Goal: Task Accomplishment & Management: Manage account settings

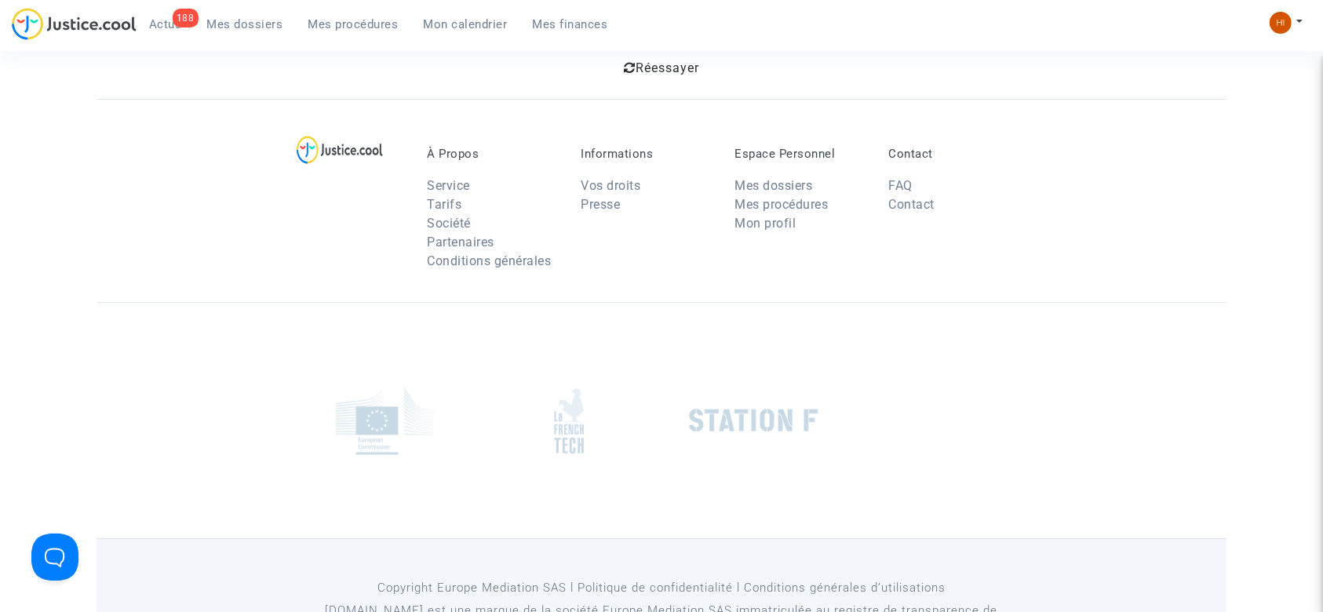
click at [352, 33] on link "Mes procédures" at bounding box center [353, 25] width 115 height 24
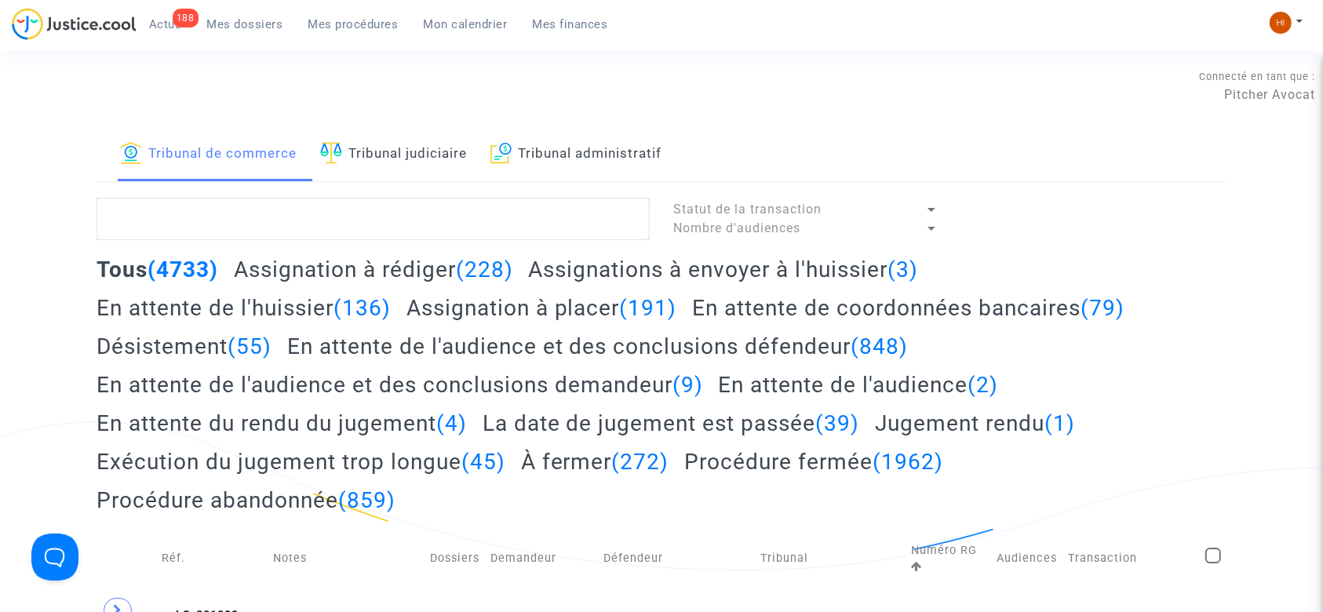
click at [605, 154] on link "Tribunal administratif" at bounding box center [575, 154] width 171 height 53
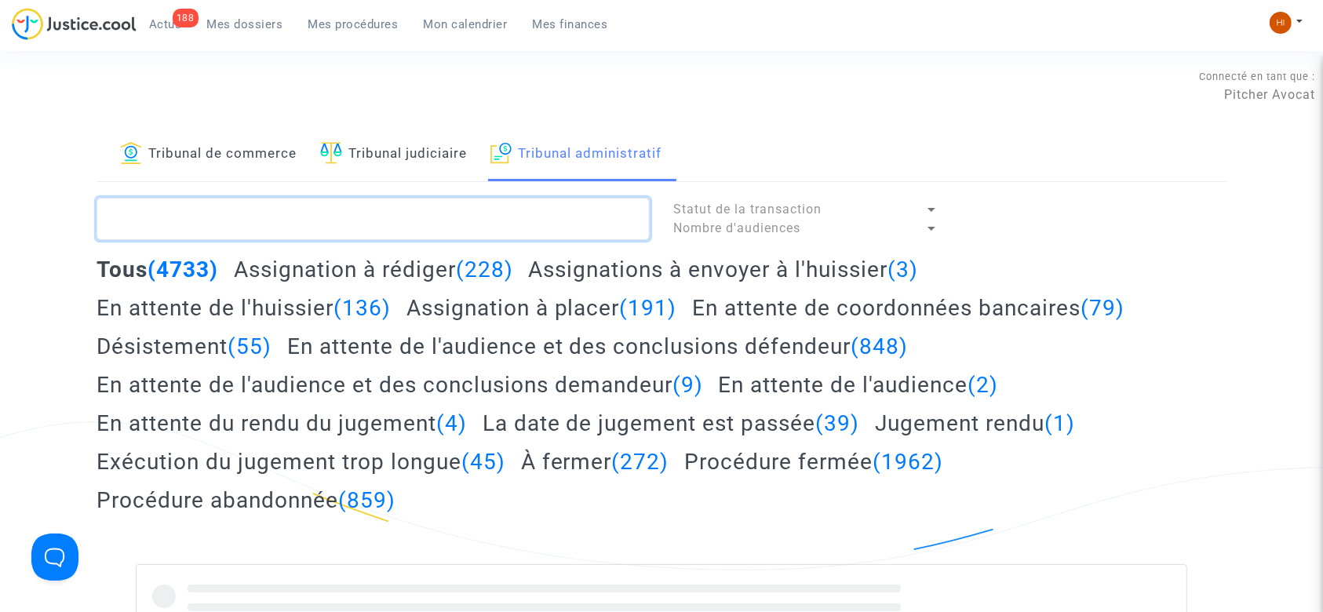
click at [572, 206] on textarea at bounding box center [373, 219] width 553 height 42
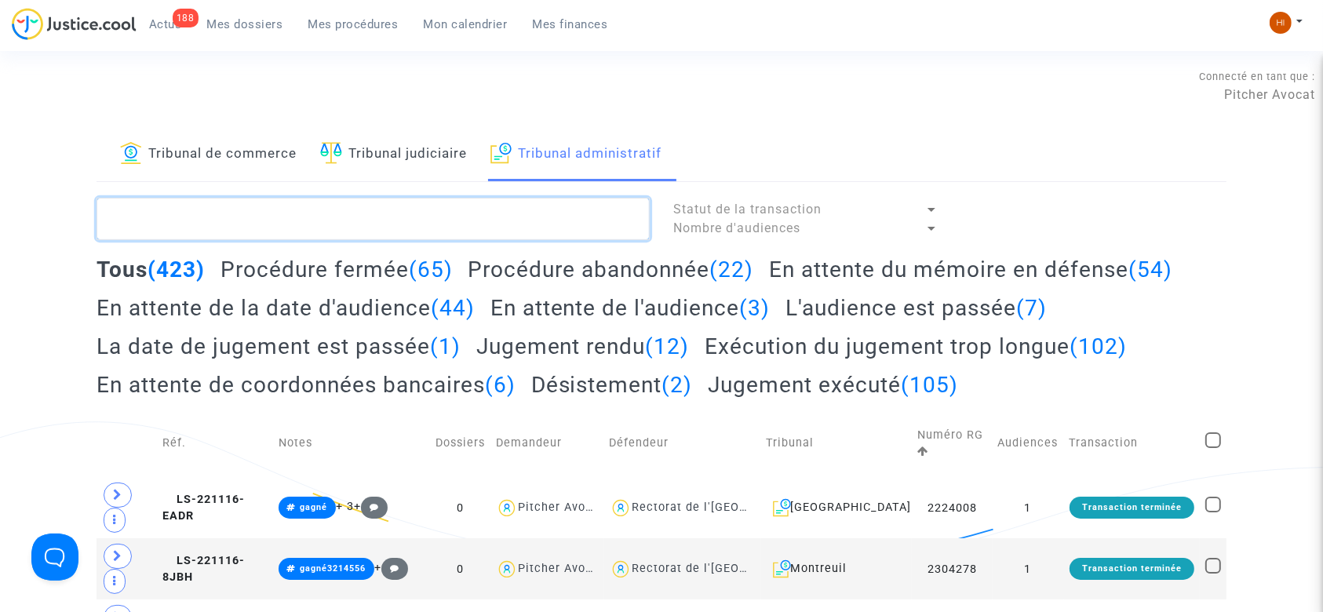
paste textarea "2402919 - Monsieur TISSIER FREDERIC"
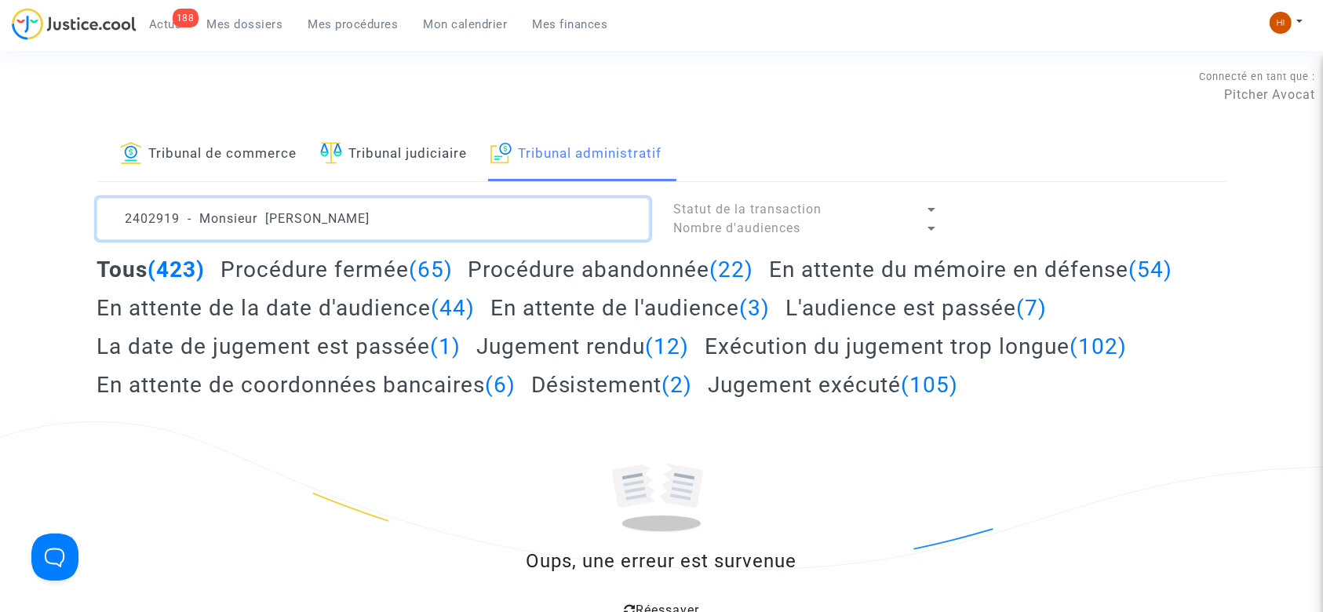
drag, startPoint x: 256, startPoint y: 214, endPoint x: 56, endPoint y: 195, distance: 200.3
click at [56, 195] on div "Tribunal de commerce Tribunal judiciaire Tribunal administratif 2402919 - Monsi…" at bounding box center [661, 384] width 1323 height 513
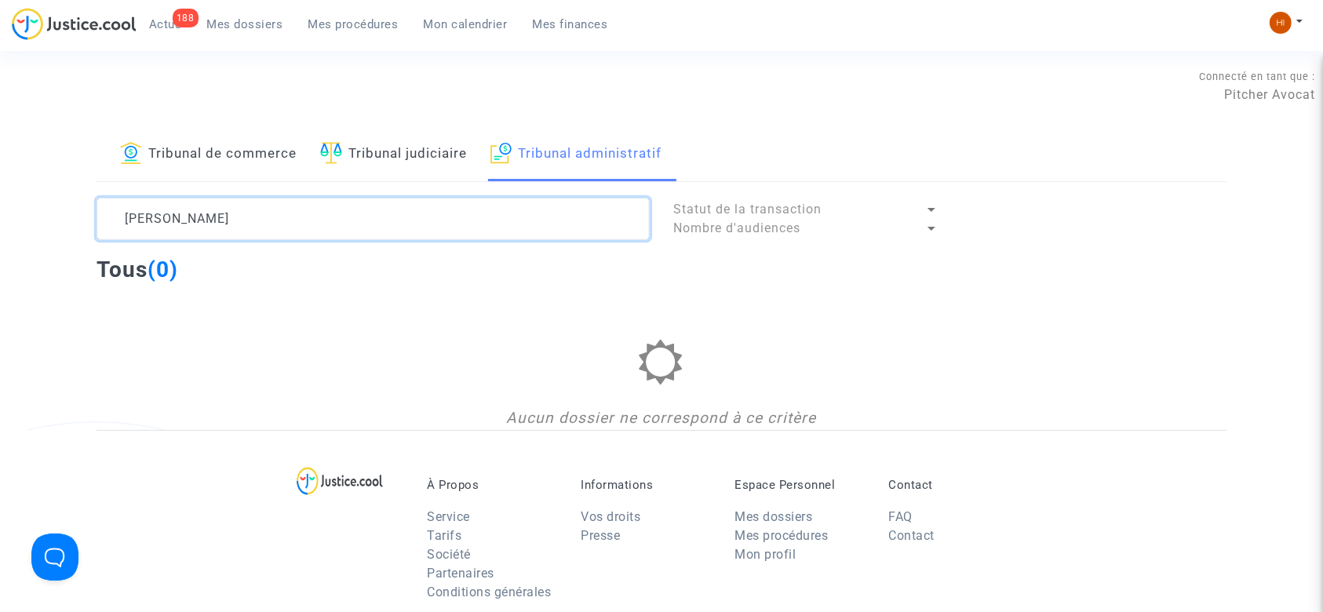
click at [217, 216] on textarea at bounding box center [373, 219] width 553 height 42
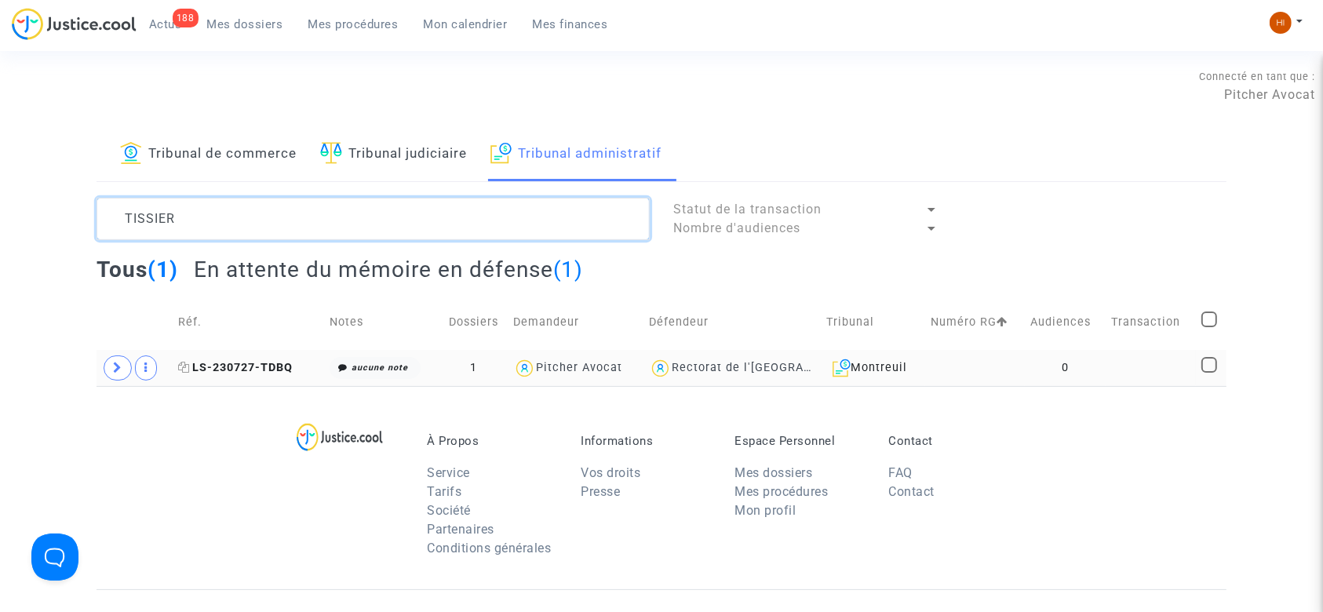
type textarea "TISSIER"
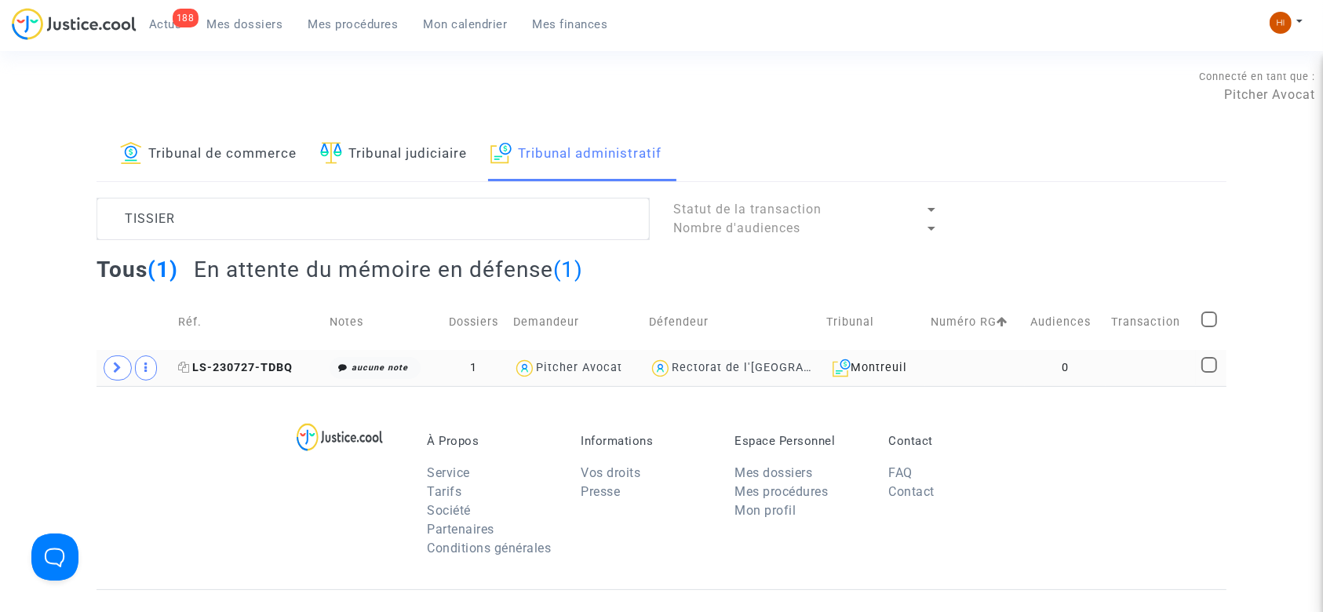
click at [253, 362] on span "LS-230727-TDBQ" at bounding box center [235, 367] width 115 height 13
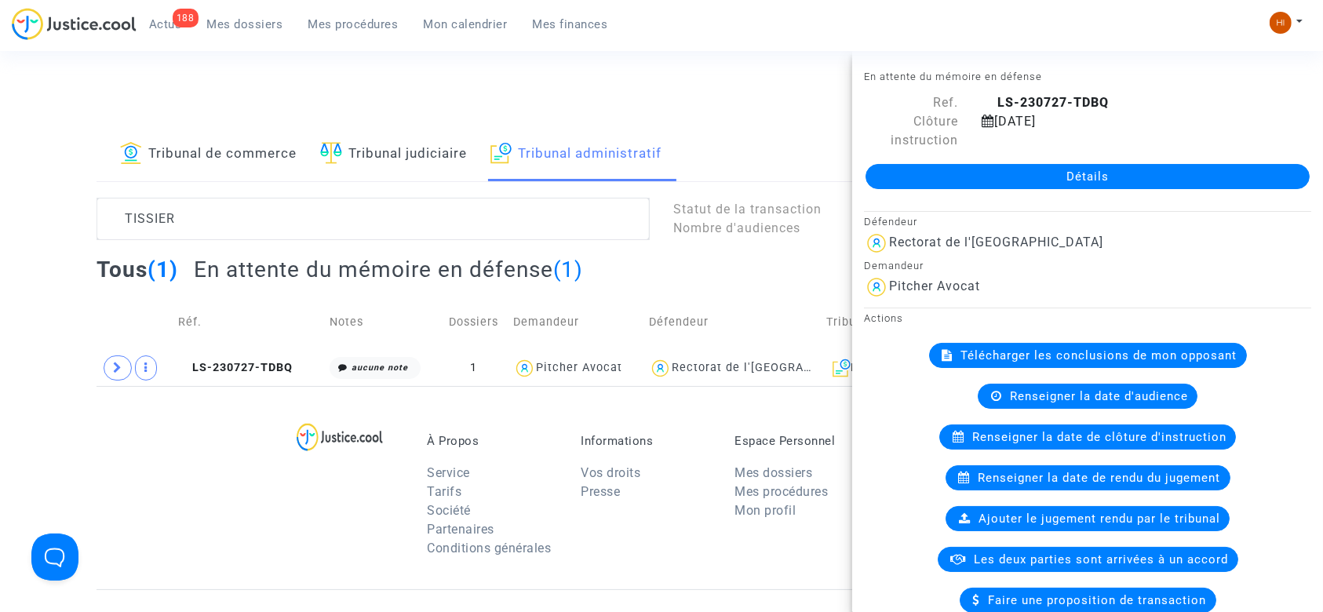
click at [984, 170] on link "Détails" at bounding box center [1087, 176] width 444 height 25
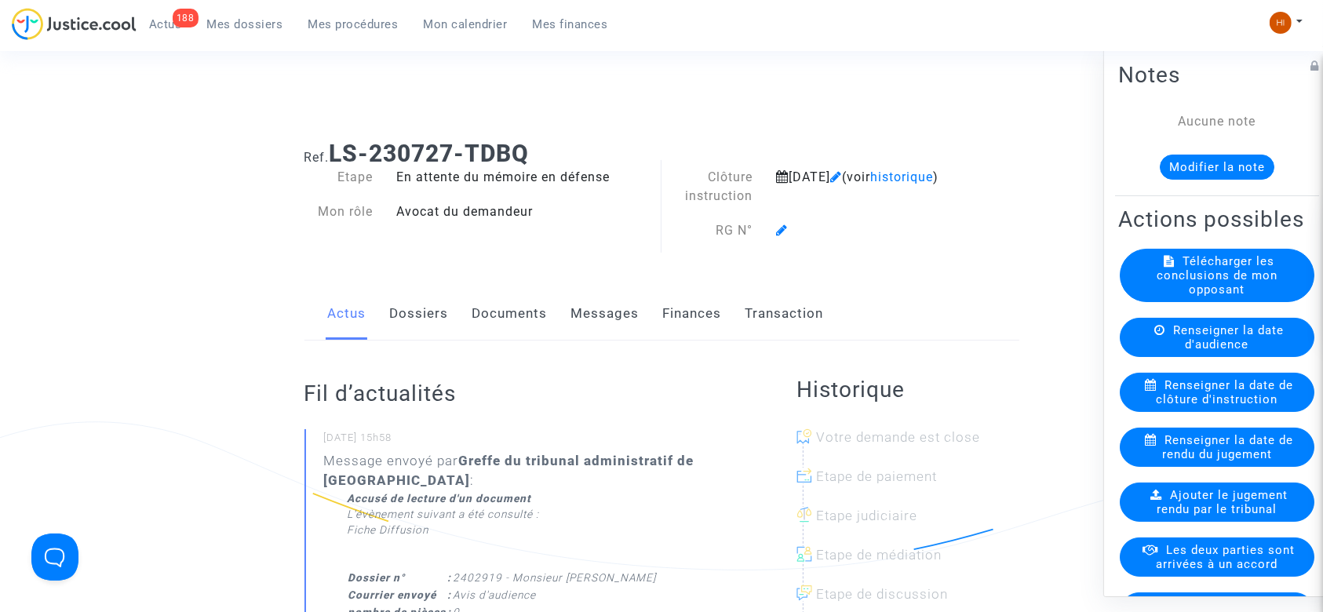
click at [1199, 357] on div "Renseigner la date d'audience" at bounding box center [1217, 337] width 195 height 39
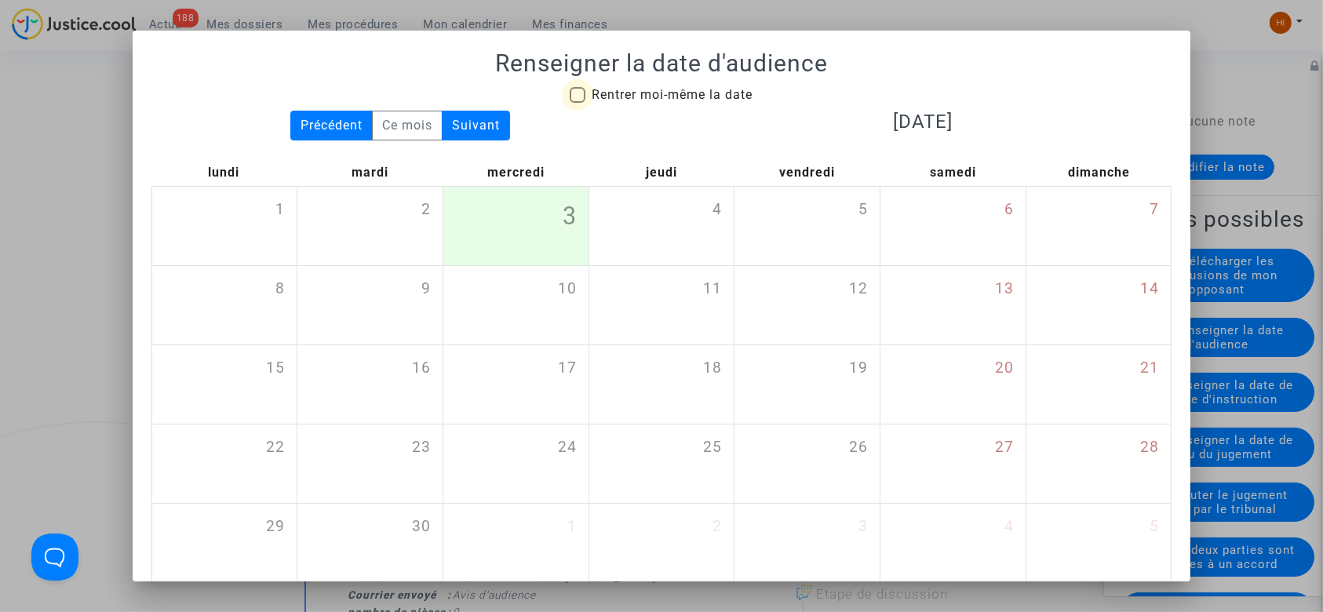
click at [686, 94] on span "Rentrer moi-même la date" at bounding box center [672, 94] width 161 height 15
click at [577, 103] on input "Rentrer moi-même la date" at bounding box center [577, 103] width 1 height 1
checkbox input "true"
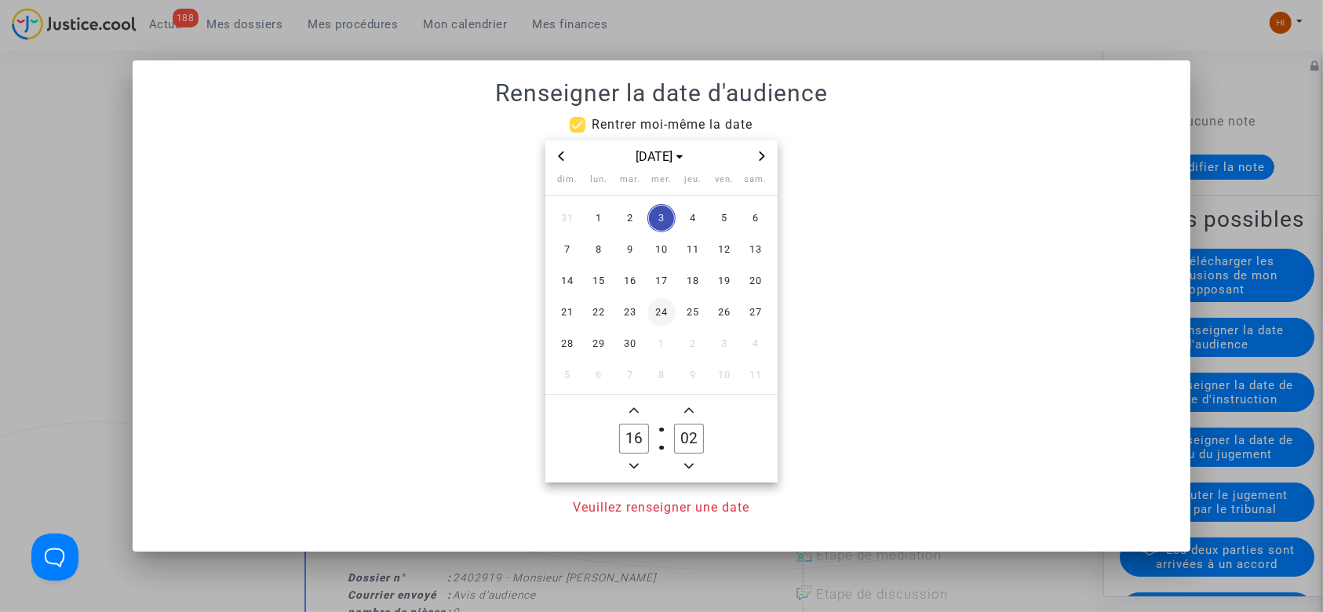
click at [666, 311] on span "24" at bounding box center [661, 312] width 28 height 28
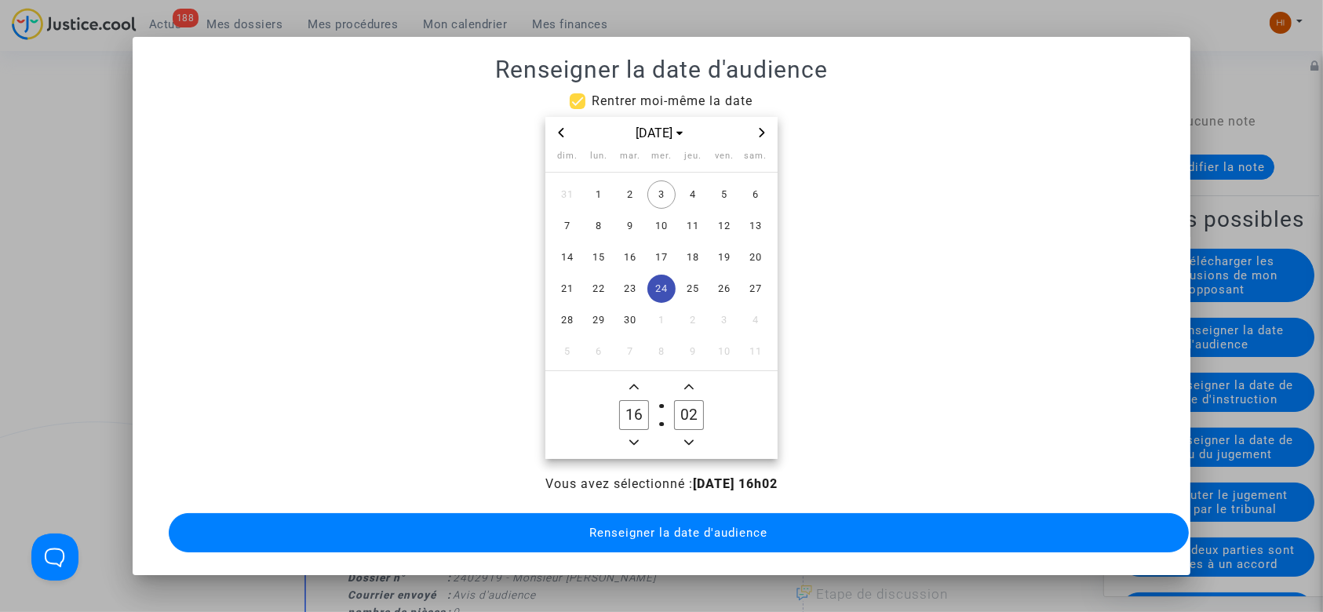
click at [639, 433] on span "Minus a hour" at bounding box center [634, 442] width 19 height 19
click at [639, 431] on owl-date-time-timer-box "15 Hour" at bounding box center [634, 414] width 55 height 75
click at [629, 438] on icon "Minus a hour" at bounding box center [633, 442] width 9 height 9
type input "14"
click at [699, 414] on input "02" at bounding box center [689, 415] width 30 height 30
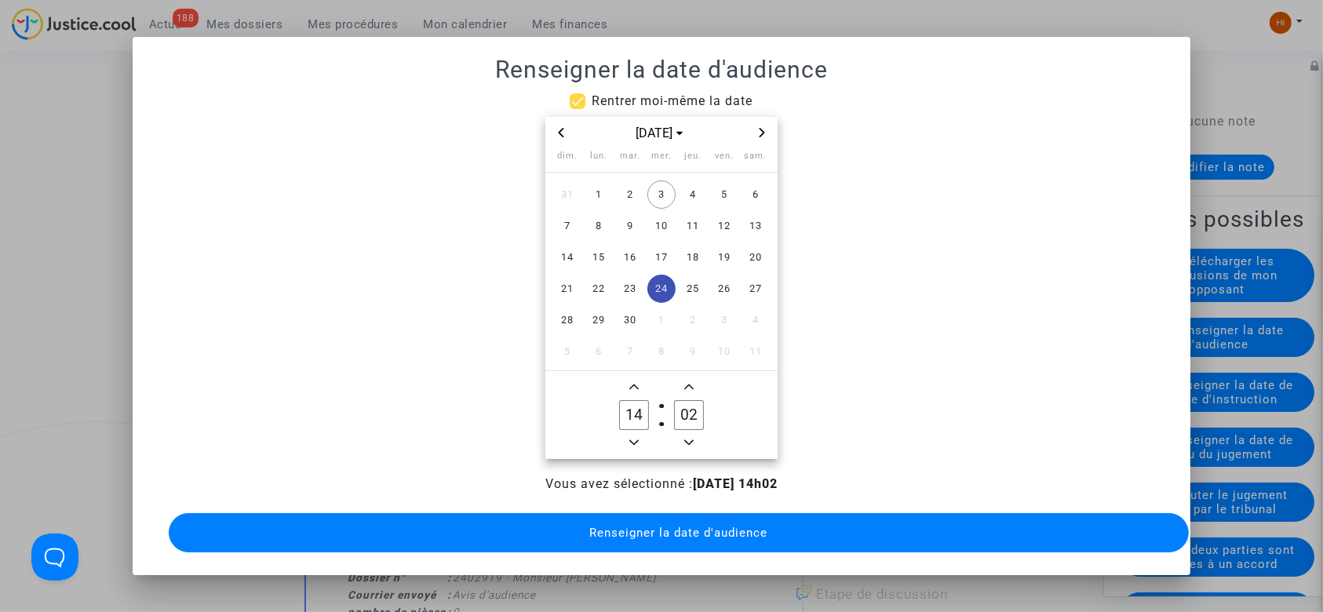
click at [699, 414] on input "02" at bounding box center [689, 415] width 30 height 30
type input "00"
click at [698, 527] on span "Renseigner la date d'audience" at bounding box center [678, 533] width 178 height 14
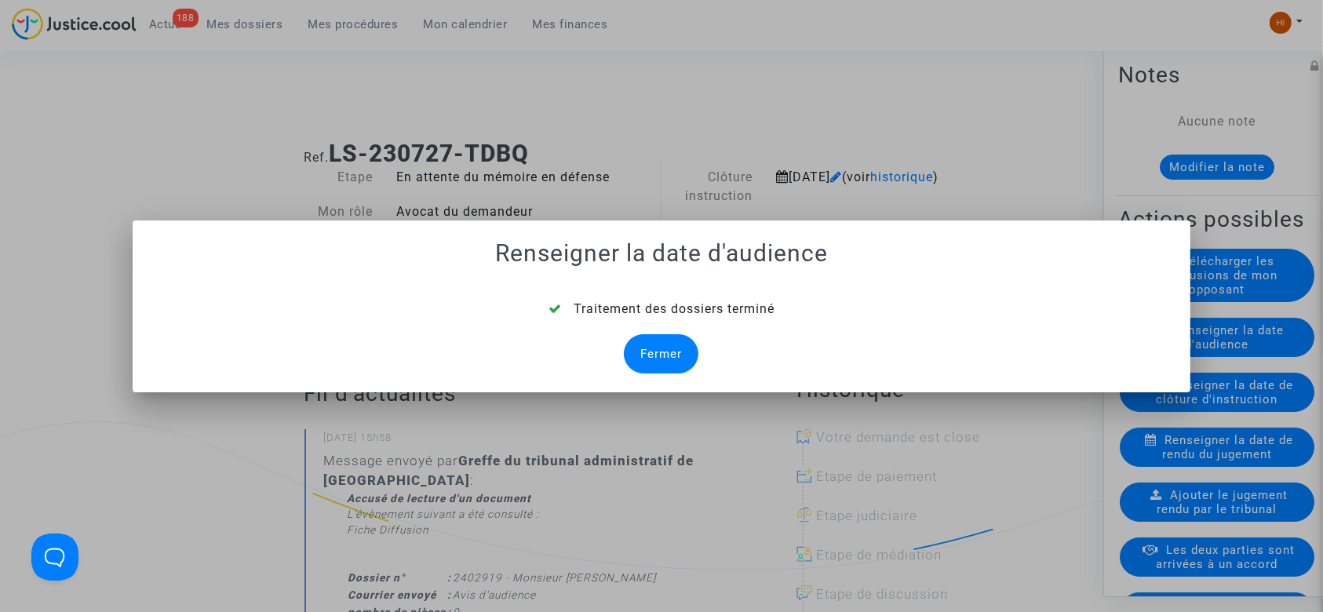
click at [670, 346] on div "Fermer" at bounding box center [661, 353] width 75 height 39
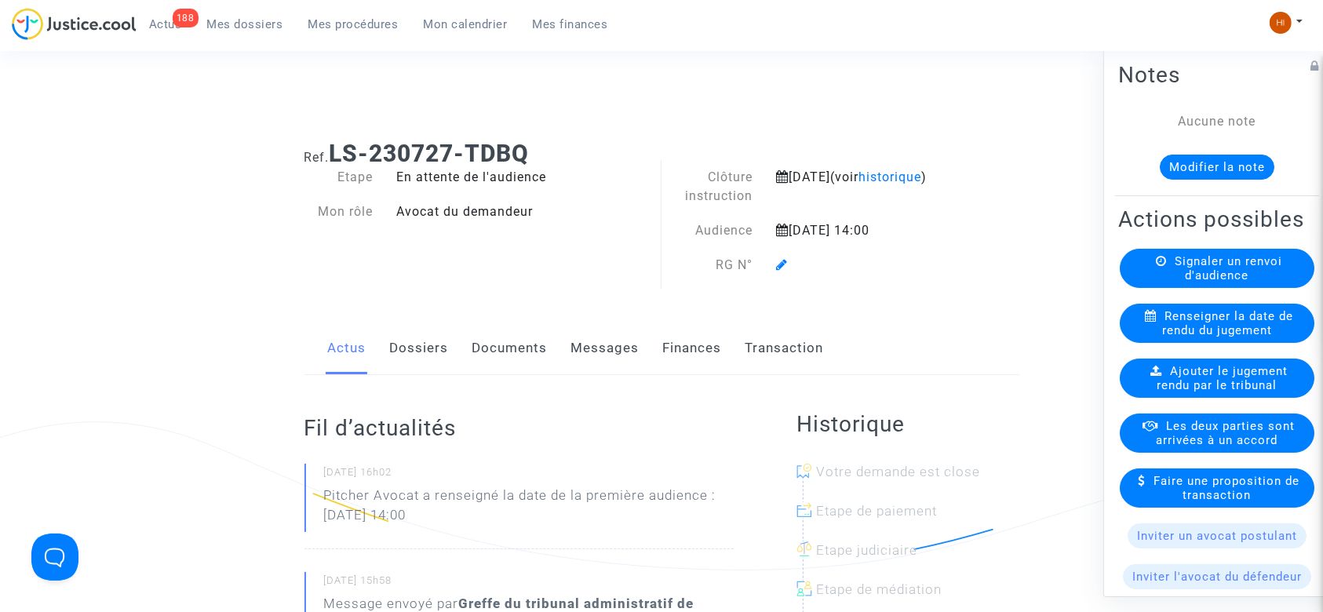
click at [778, 260] on icon at bounding box center [782, 264] width 12 height 13
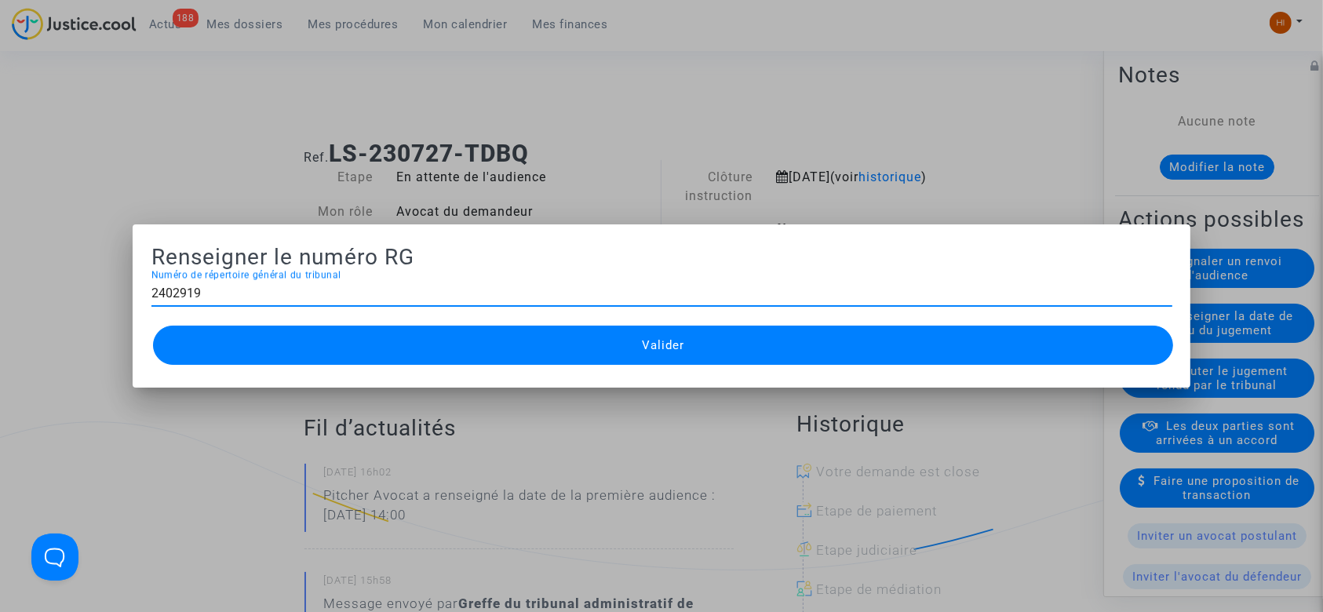
type input "2402919"
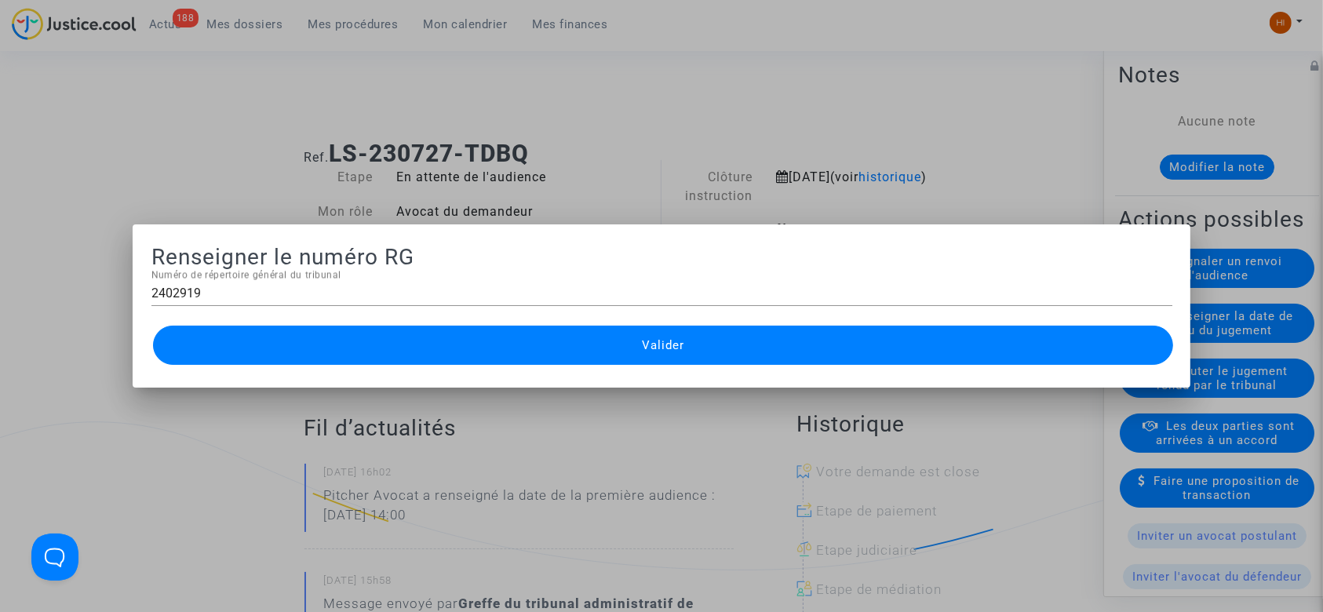
click at [712, 348] on button "Valider" at bounding box center [663, 345] width 1021 height 39
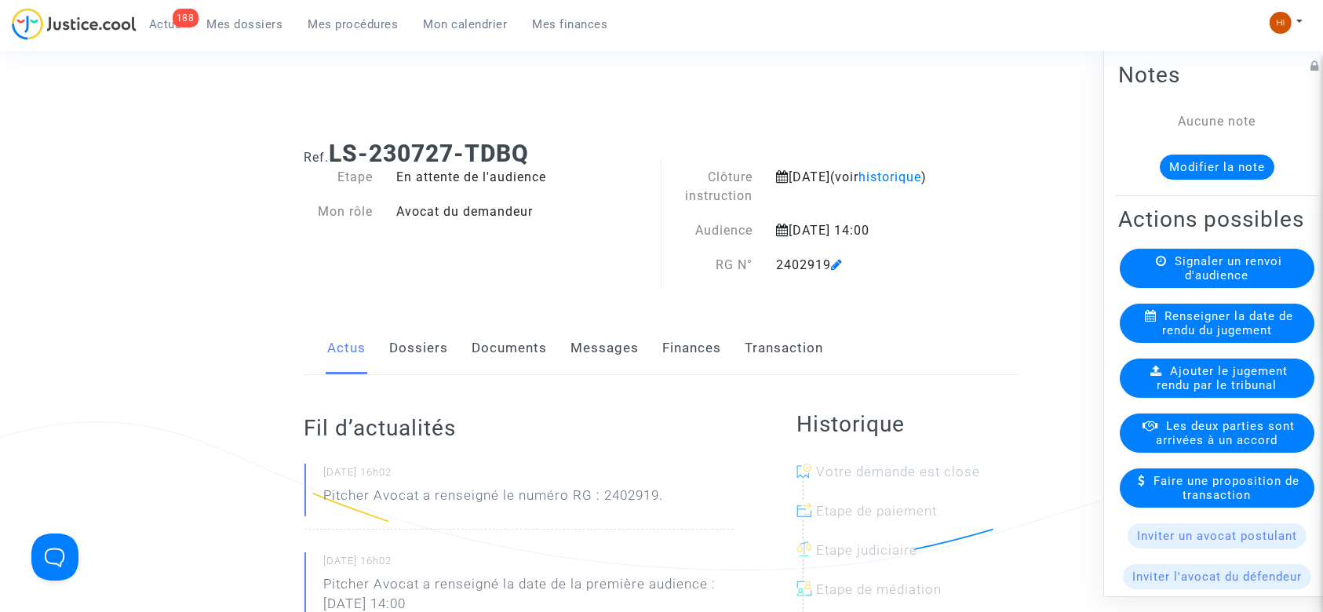
click at [519, 338] on link "Documents" at bounding box center [509, 348] width 75 height 52
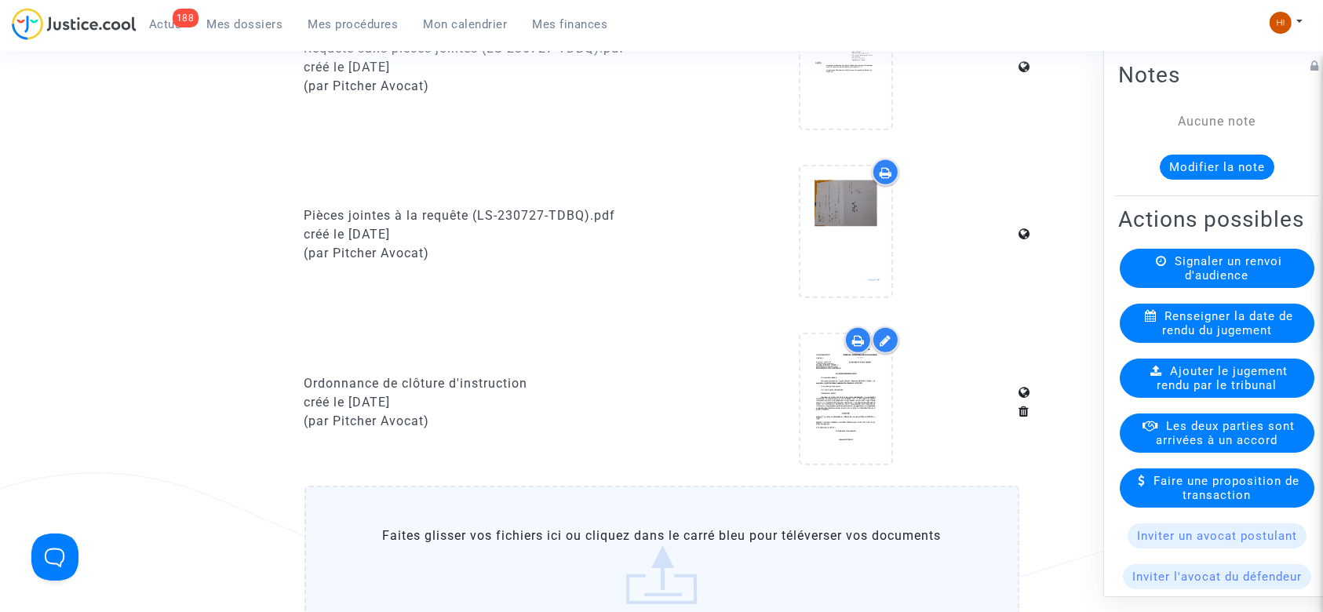
scroll to position [742, 0]
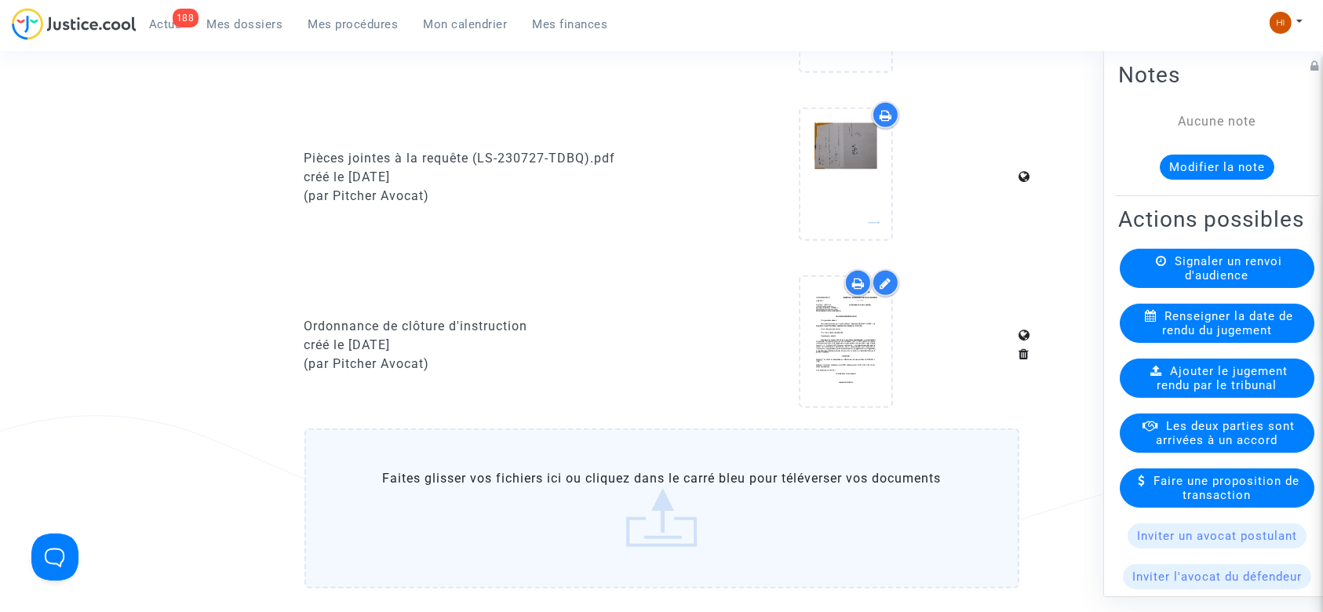
click at [665, 483] on label "Faites glisser vos fichiers ici ou cliquez dans le carré bleu pour téléverser v…" at bounding box center [661, 508] width 715 height 160
click at [0, 0] on input "Faites glisser vos fichiers ici ou cliquez dans le carré bleu pour téléverser v…" at bounding box center [0, 0] width 0 height 0
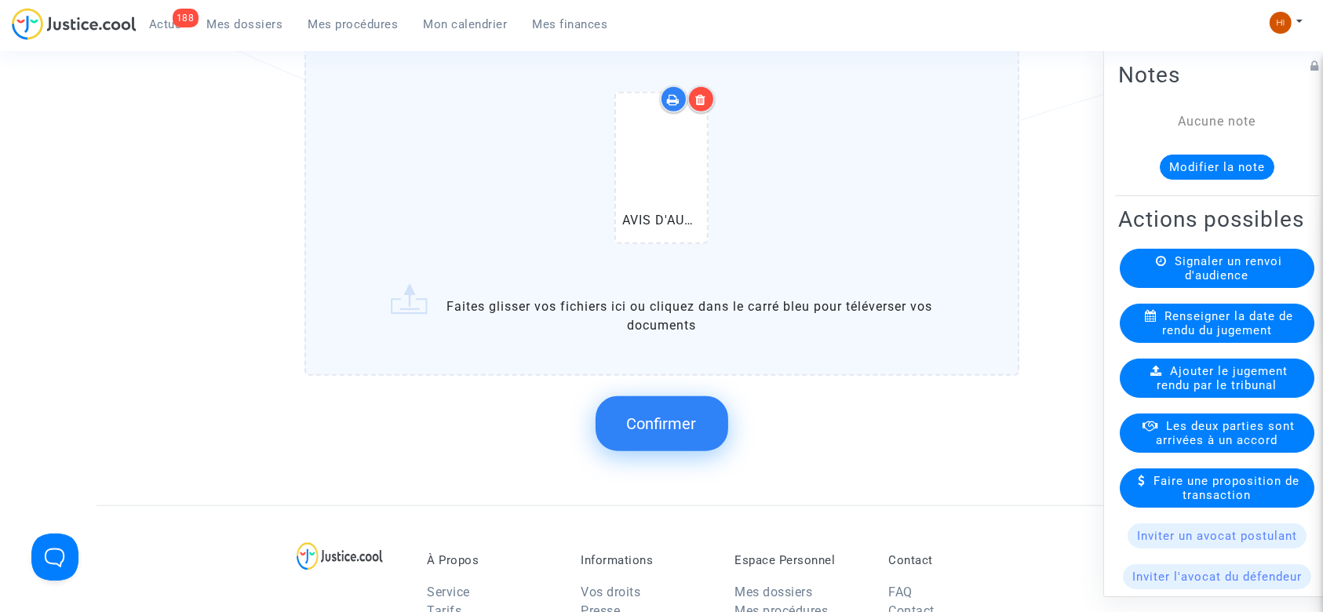
scroll to position [1168, 0]
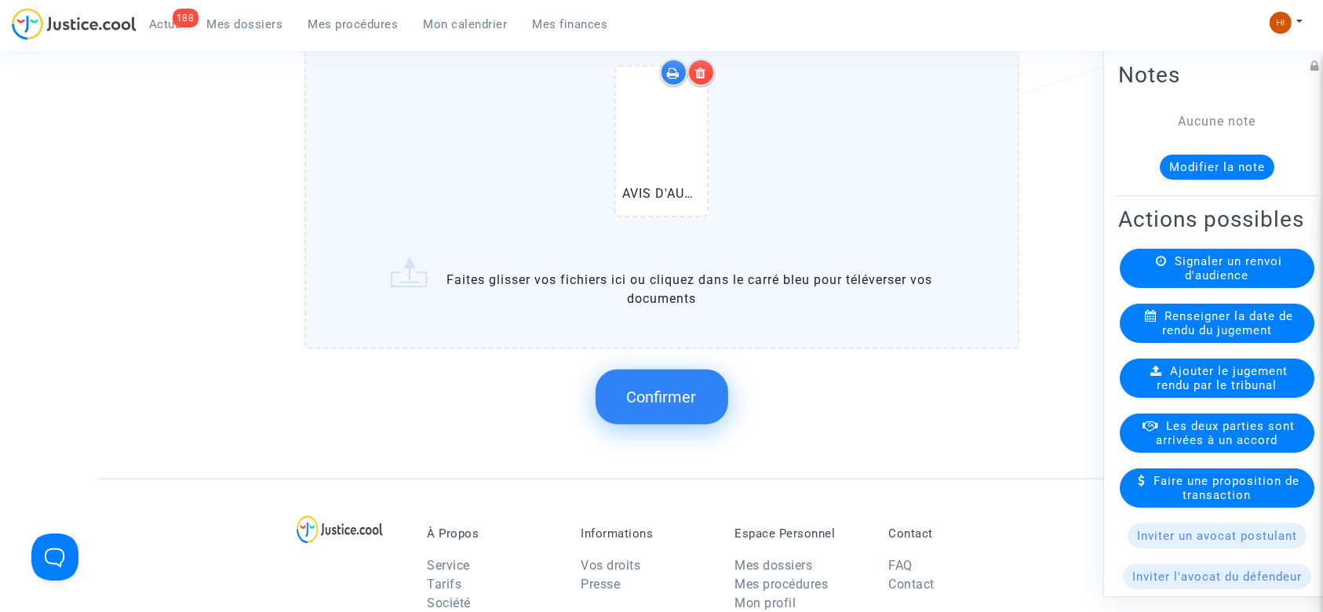
click at [663, 405] on button "Confirmer" at bounding box center [662, 397] width 133 height 55
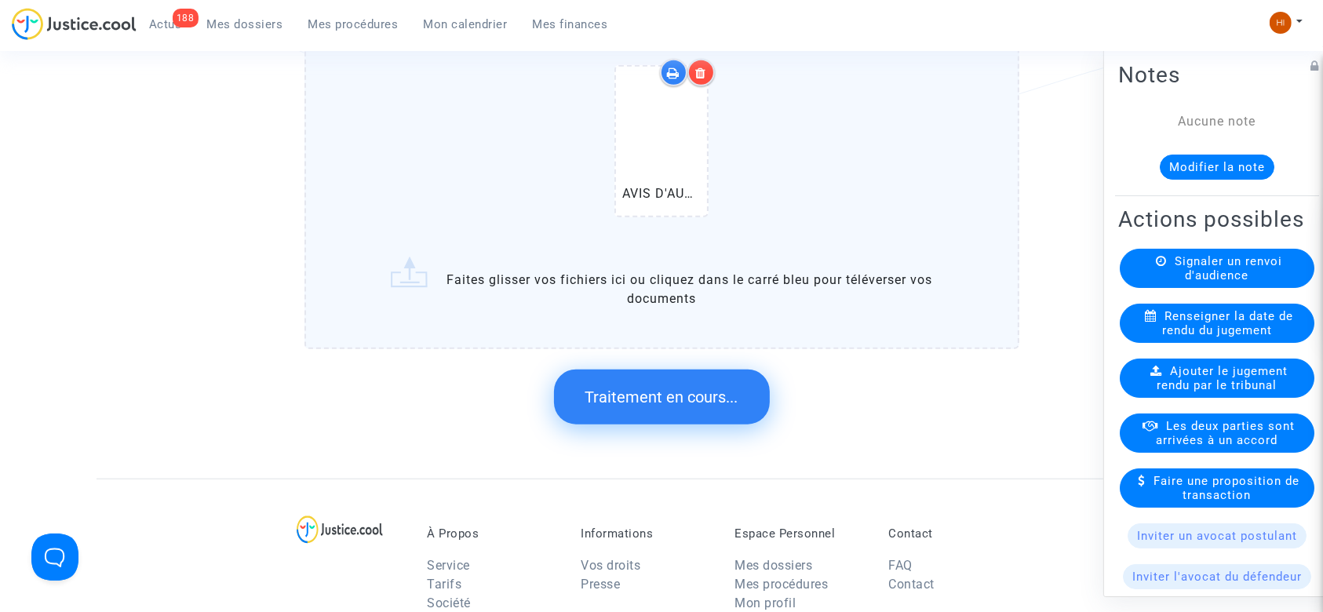
scroll to position [0, 0]
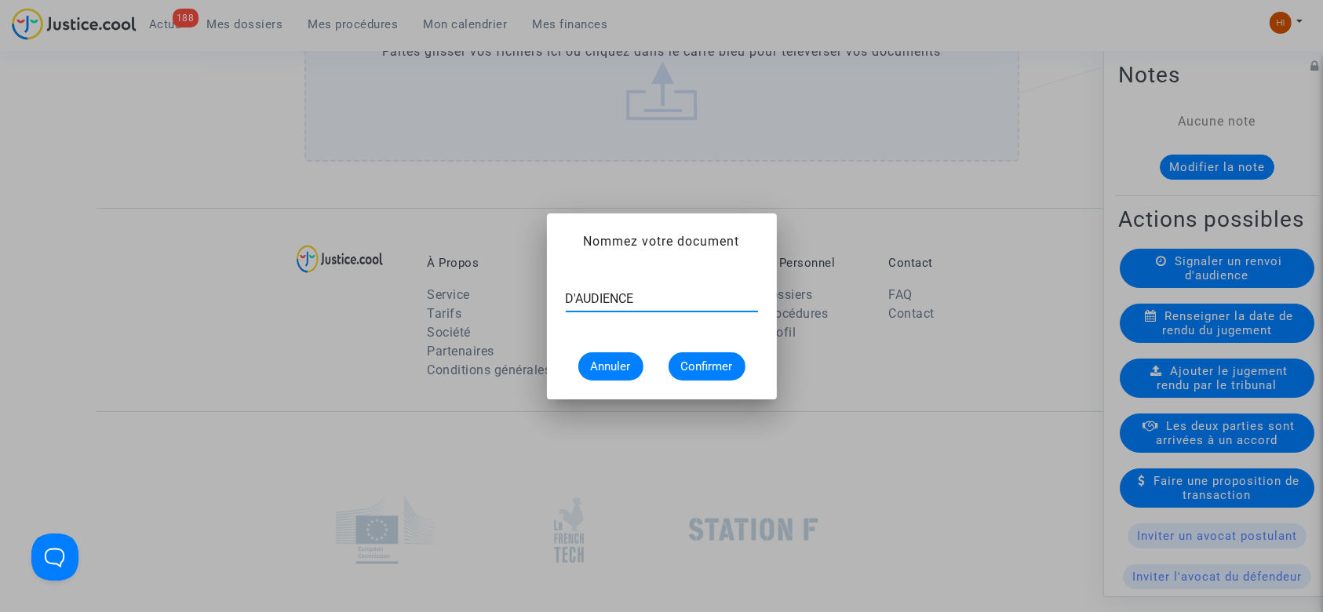
click at [566, 292] on input "D'AUDIENCE" at bounding box center [662, 299] width 192 height 14
type input "AVIS µD'AUDIENCE"
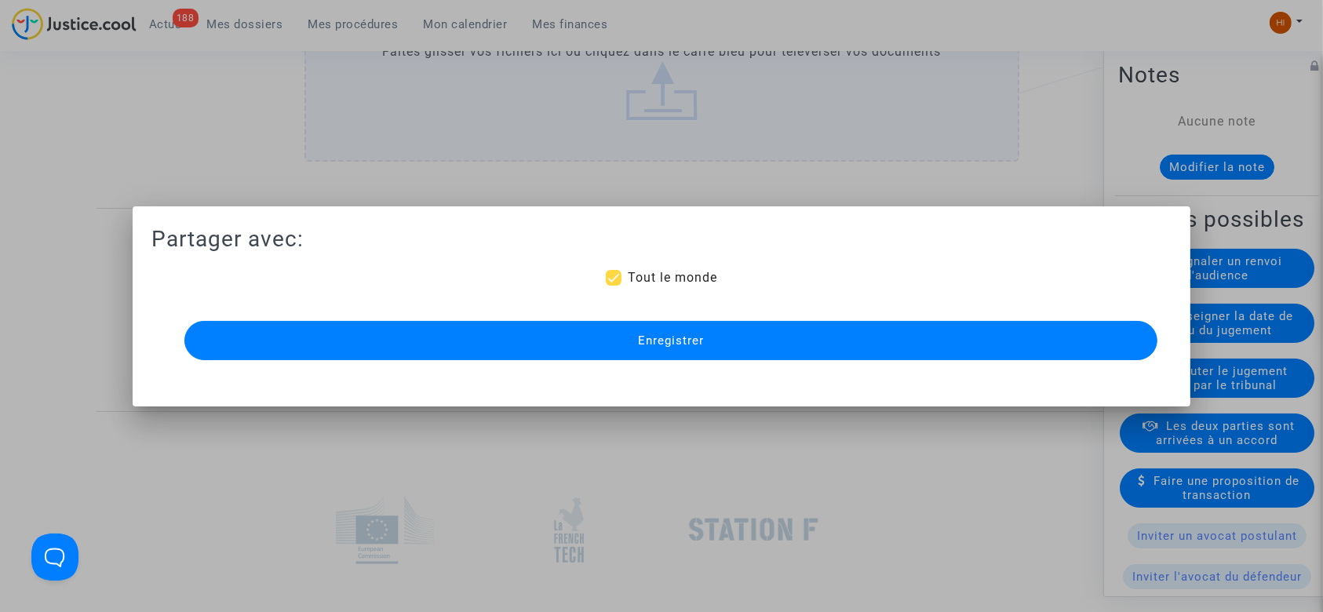
click at [631, 348] on button "Enregistrer" at bounding box center [671, 340] width 974 height 39
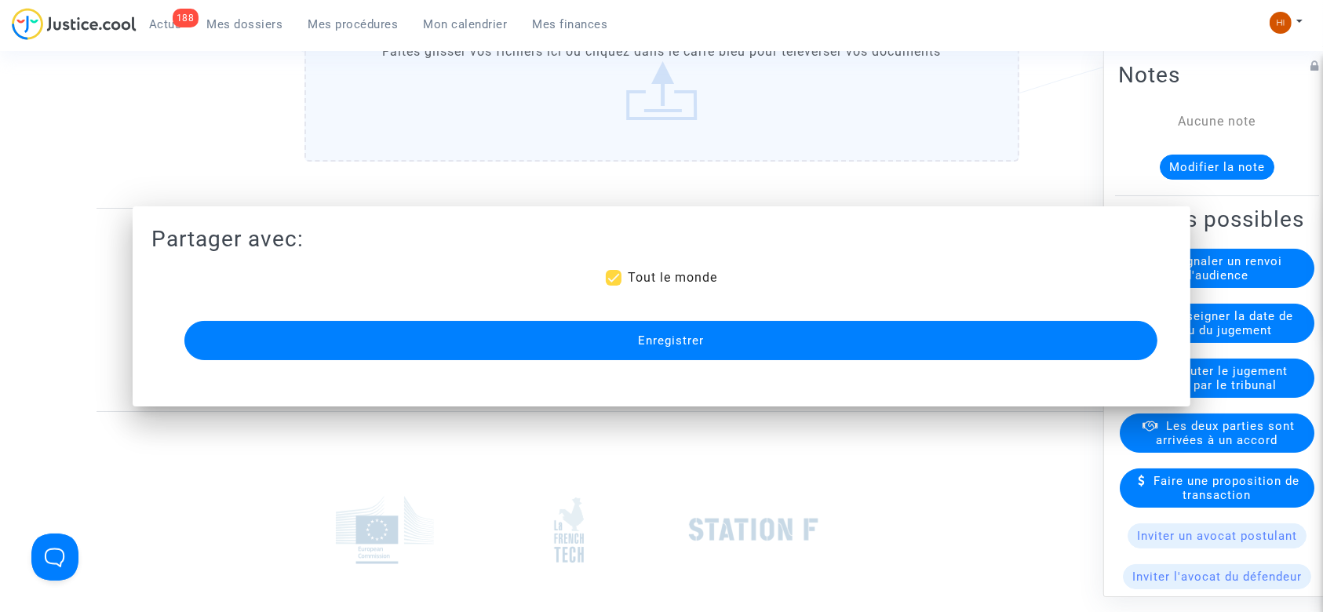
scroll to position [1168, 0]
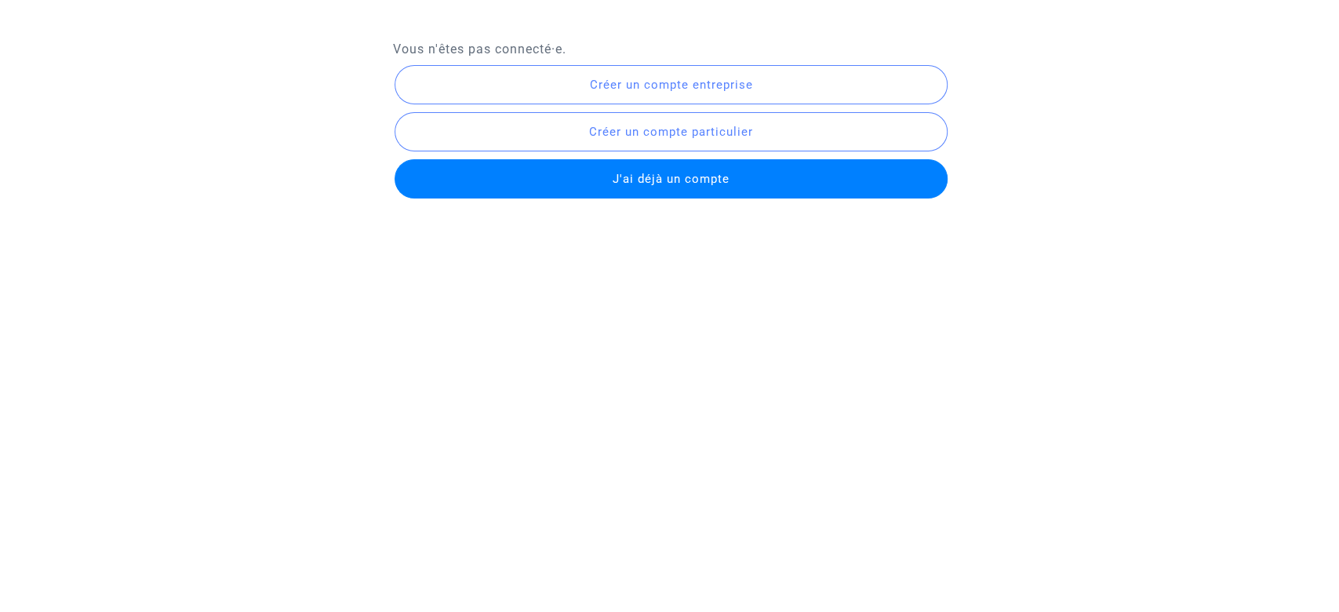
drag, startPoint x: 0, startPoint y: 0, endPoint x: 537, endPoint y: 167, distance: 562.9
click at [537, 167] on button "J'ai déjà un compte" at bounding box center [671, 178] width 553 height 39
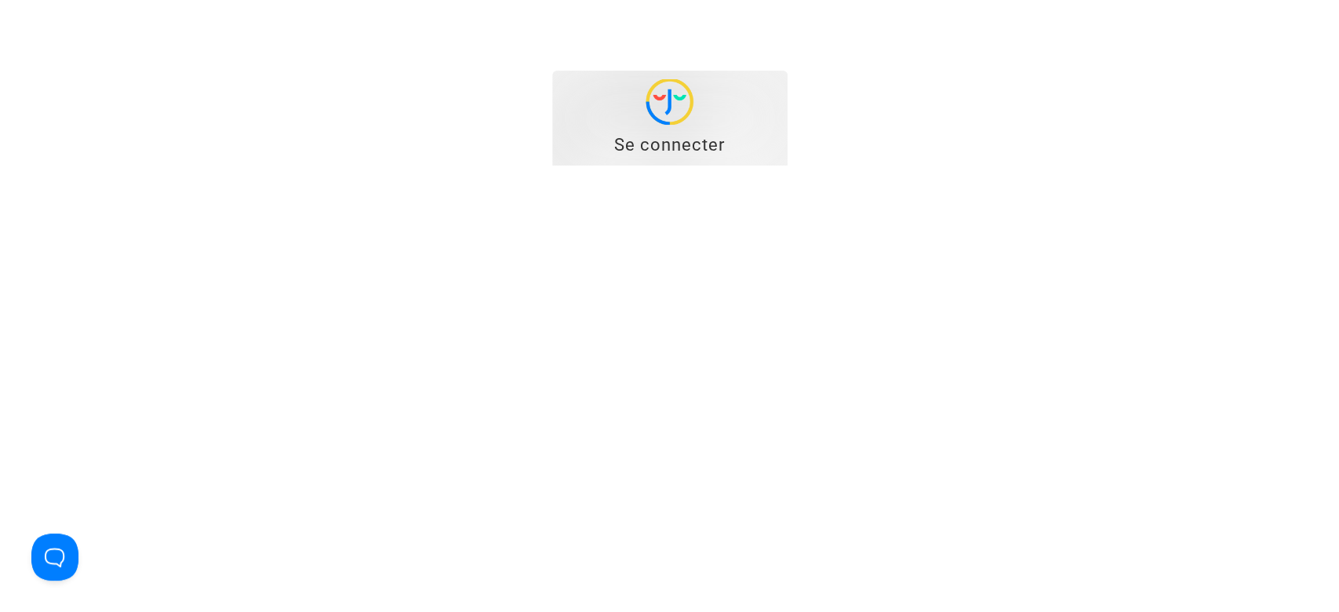
type input "hibo@pitcher-avocat.fr"
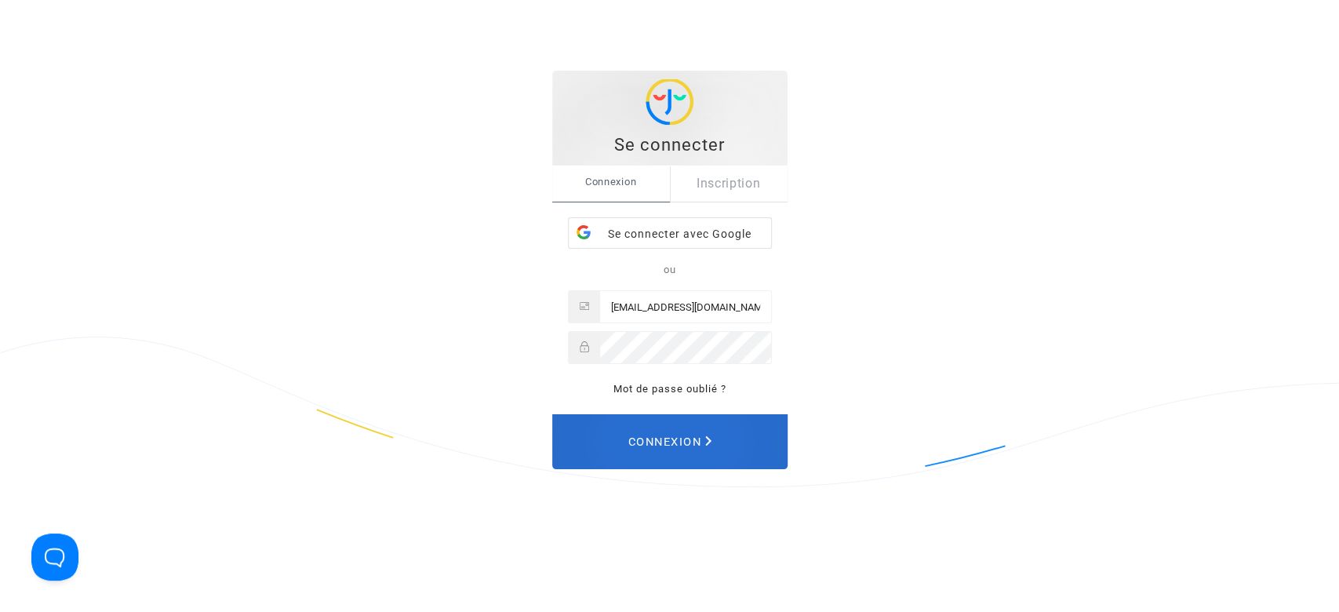
click at [749, 442] on button "Connexion" at bounding box center [669, 441] width 235 height 55
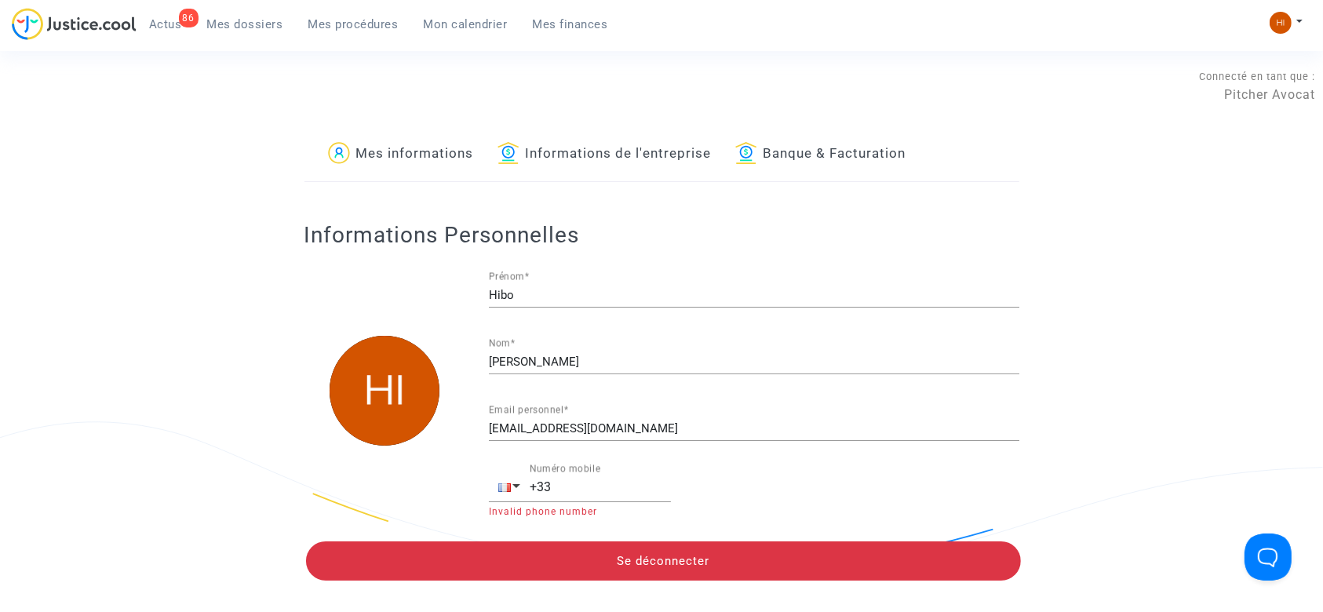
click at [334, 30] on span "Mes procédures" at bounding box center [353, 24] width 90 height 14
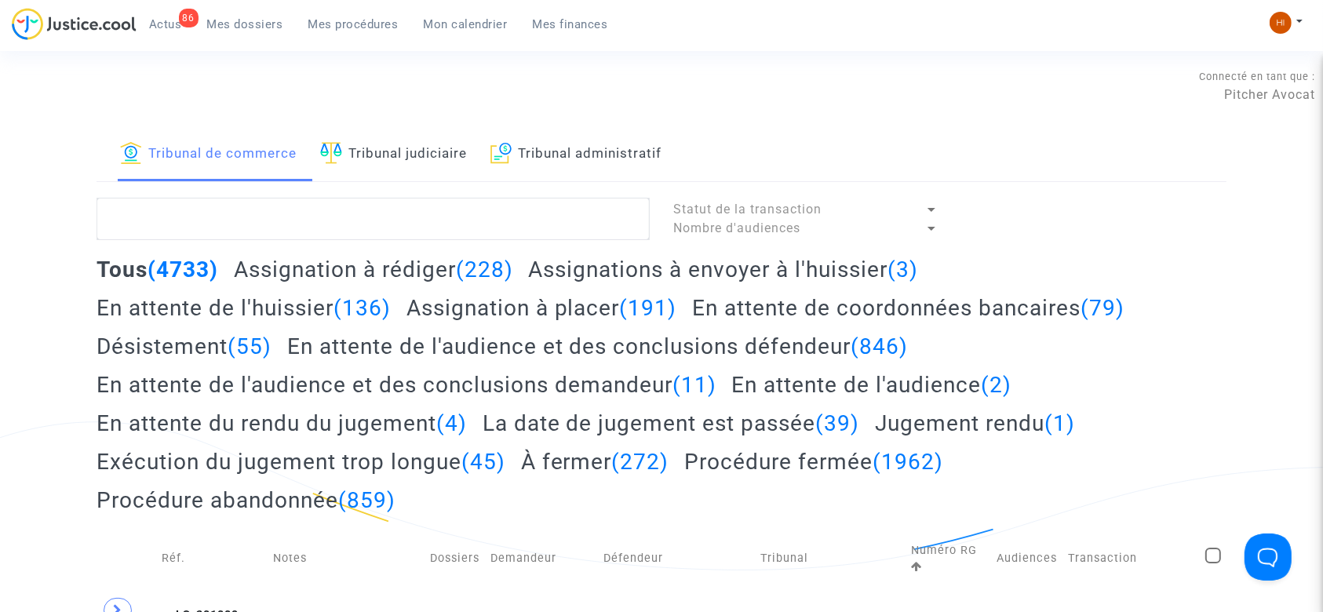
click at [435, 172] on link "Tribunal judiciaire" at bounding box center [393, 154] width 147 height 53
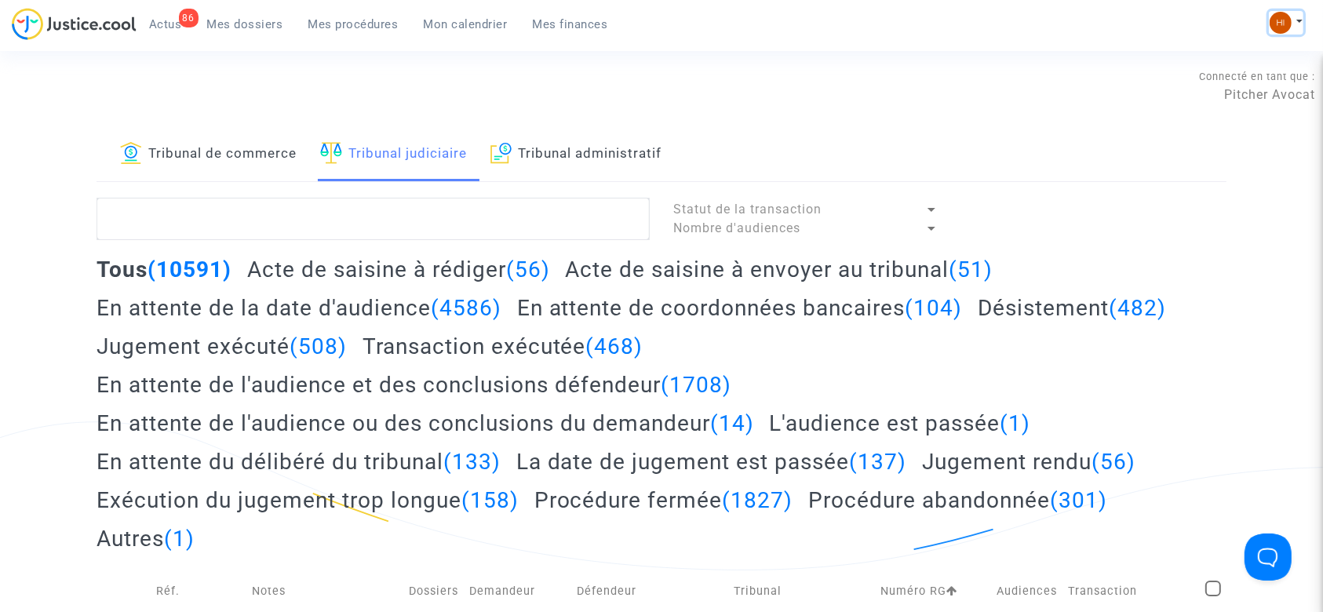
click at [1272, 13] on img at bounding box center [1281, 23] width 22 height 22
click at [268, 166] on link "Tribunal de commerce" at bounding box center [208, 154] width 177 height 53
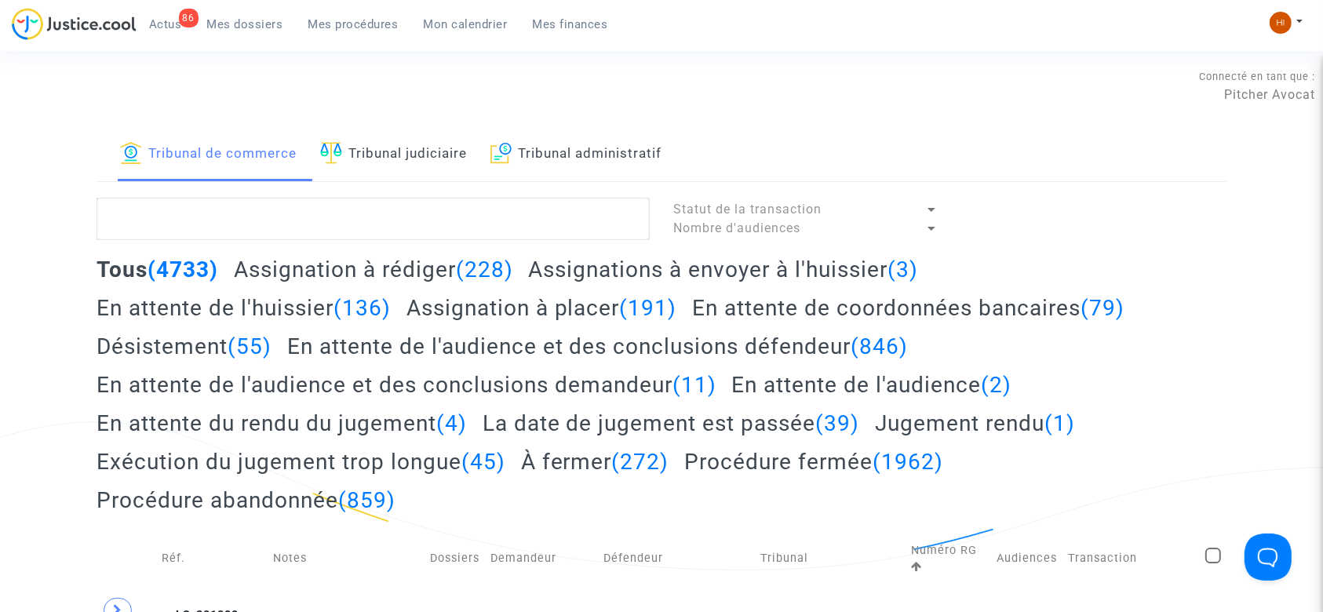
click at [490, 22] on span "Mon calendrier" at bounding box center [466, 24] width 84 height 14
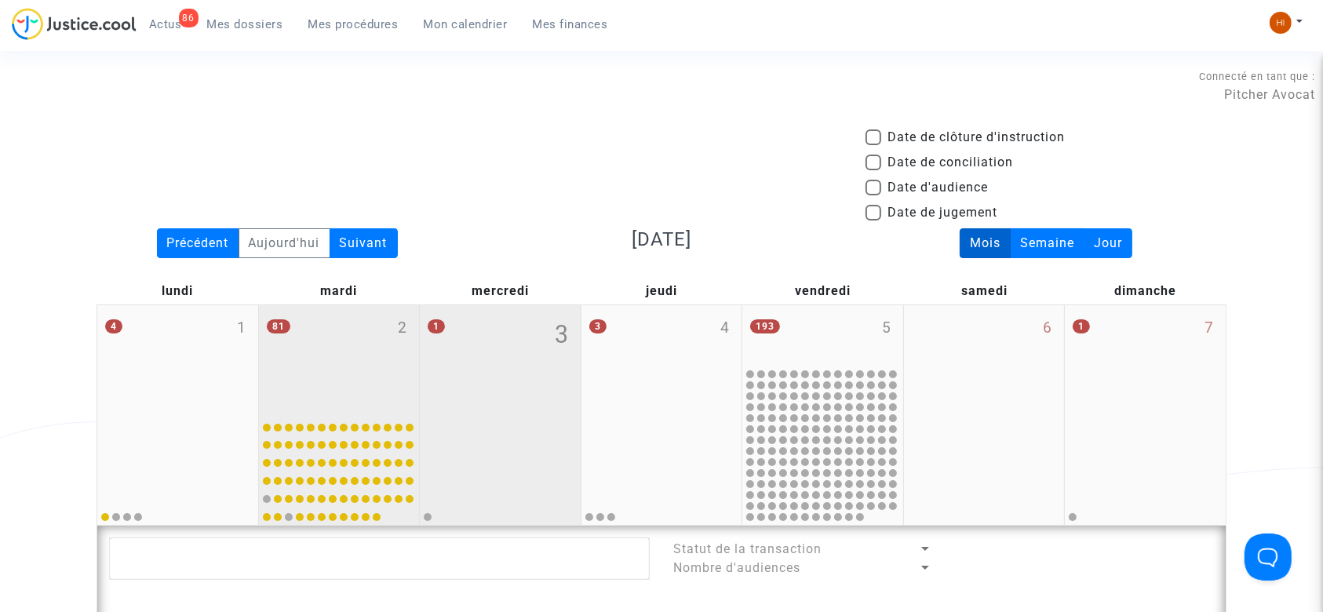
click at [352, 352] on div "81 2" at bounding box center [339, 358] width 161 height 107
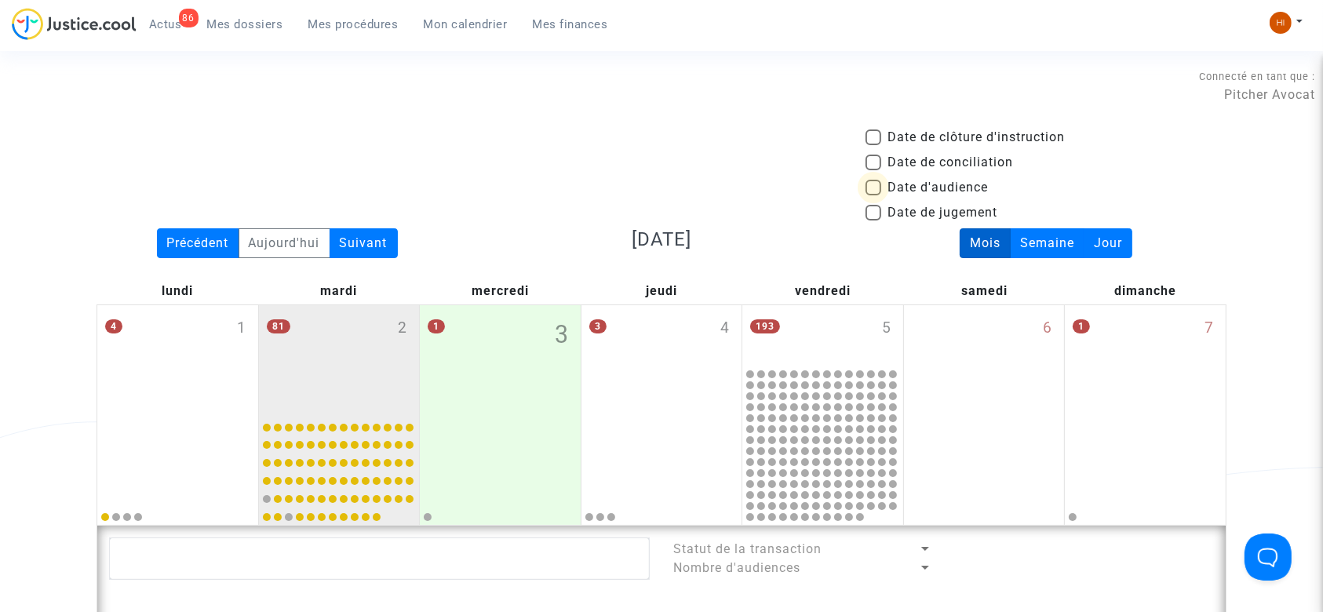
click at [931, 189] on span "Date d'audience" at bounding box center [937, 187] width 100 height 19
click at [873, 195] on input "Date d'audience" at bounding box center [873, 195] width 1 height 1
checkbox input "true"
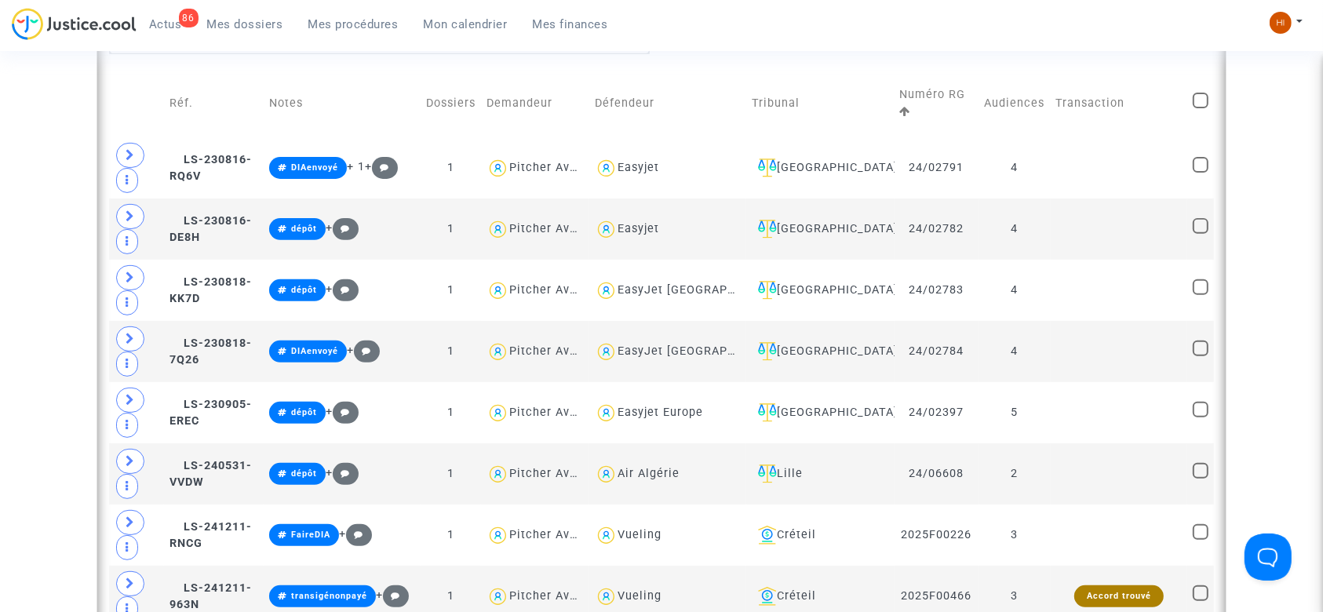
scroll to position [532, 0]
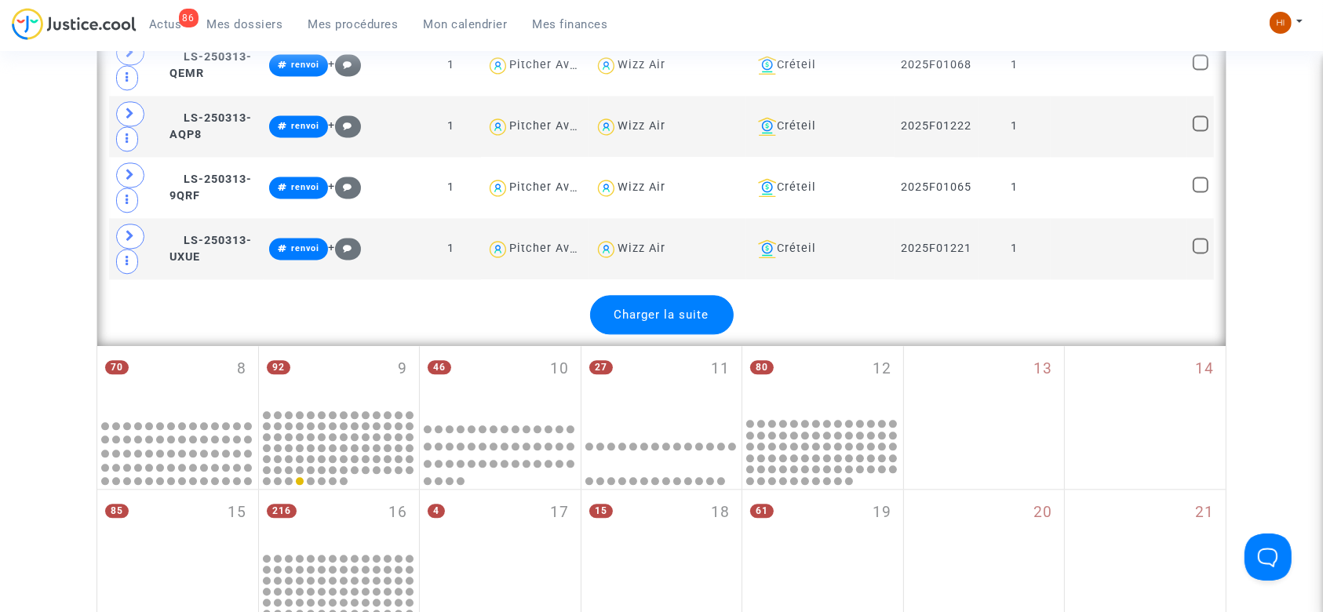
scroll to position [3438, 0]
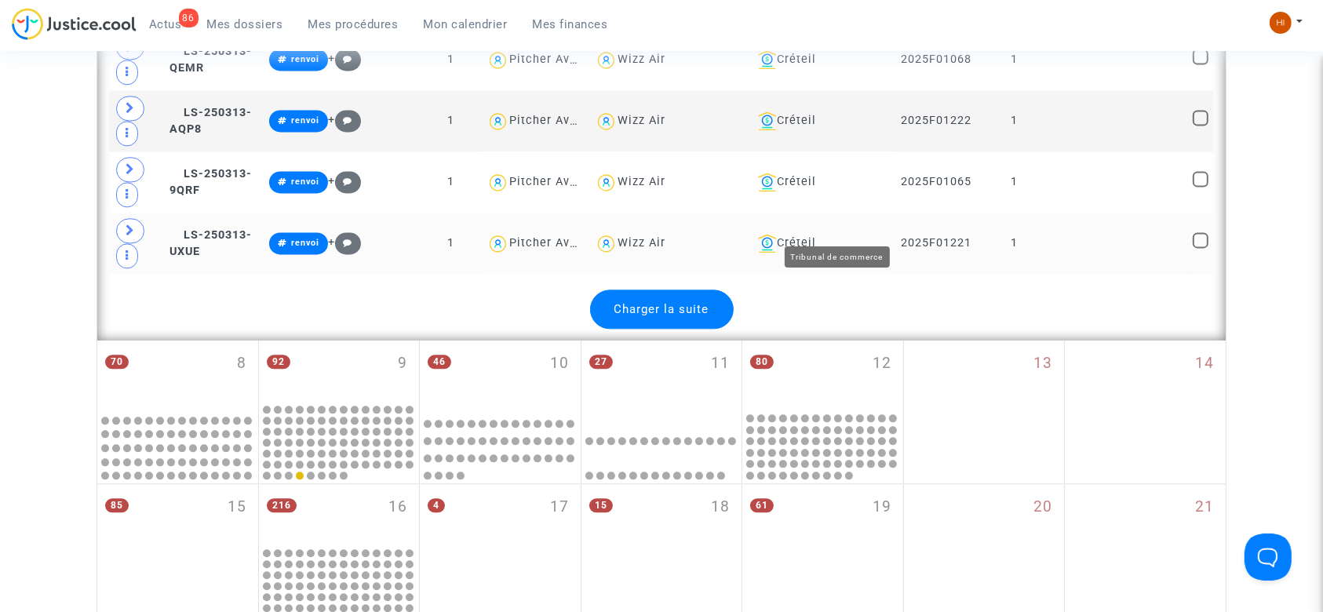
click at [858, 234] on div "Créteil" at bounding box center [820, 243] width 137 height 19
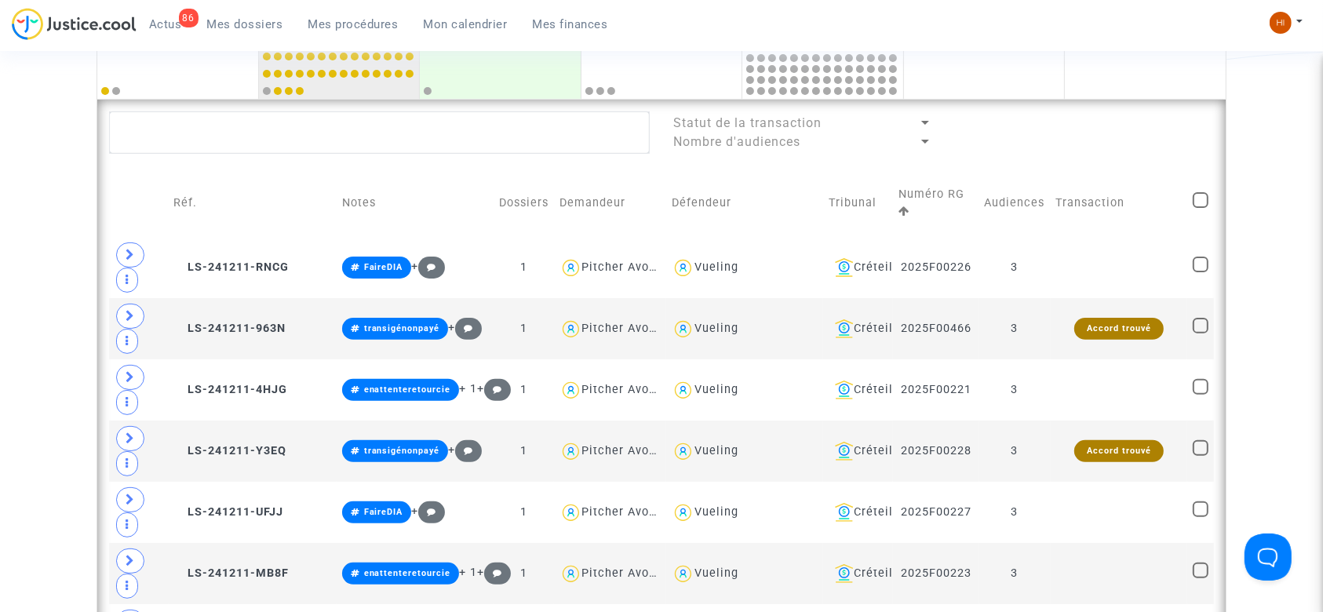
scroll to position [403, 0]
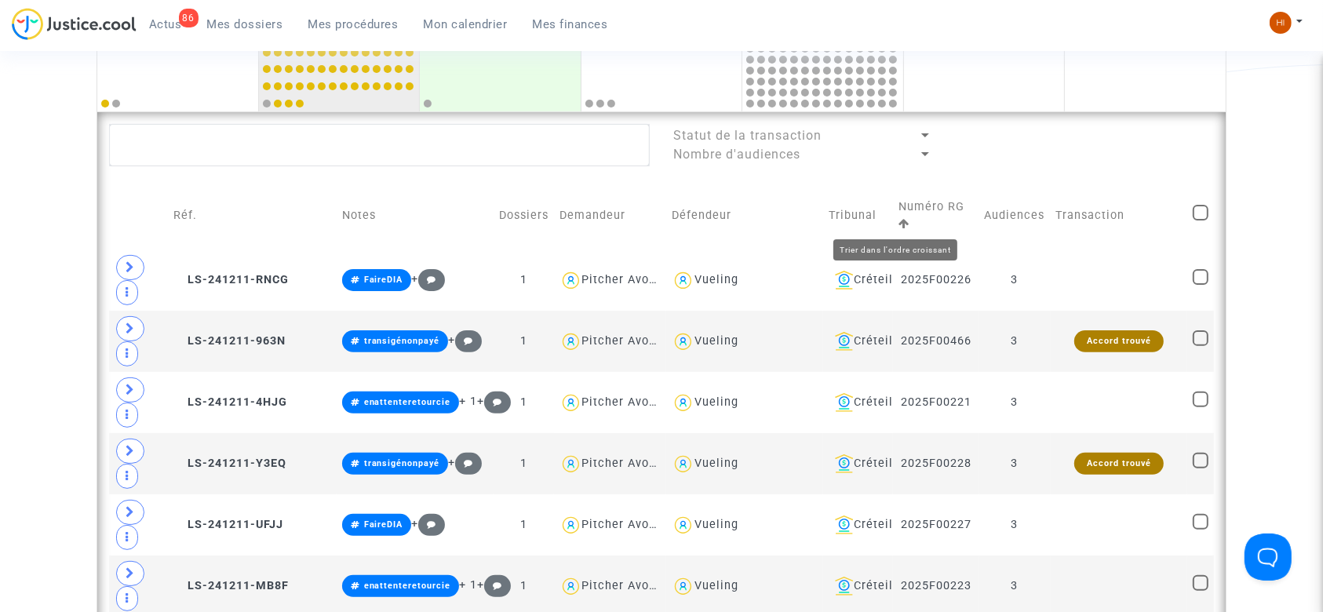
click at [898, 223] on icon at bounding box center [903, 223] width 11 height 11
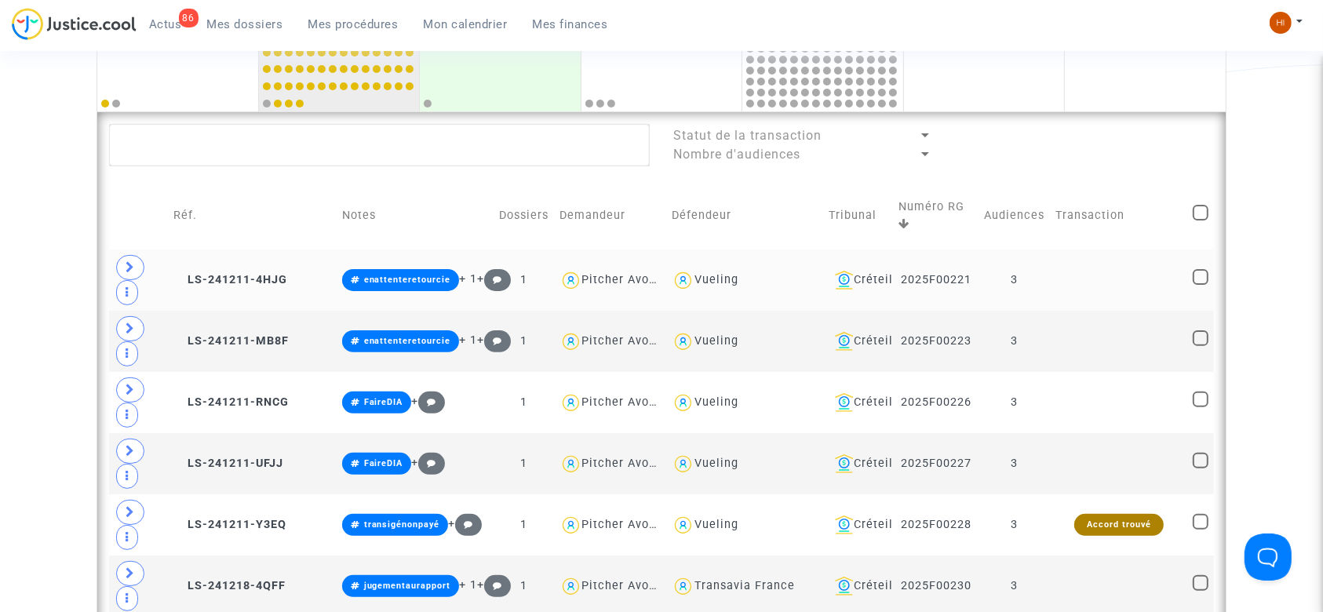
click at [1058, 282] on td at bounding box center [1119, 280] width 137 height 61
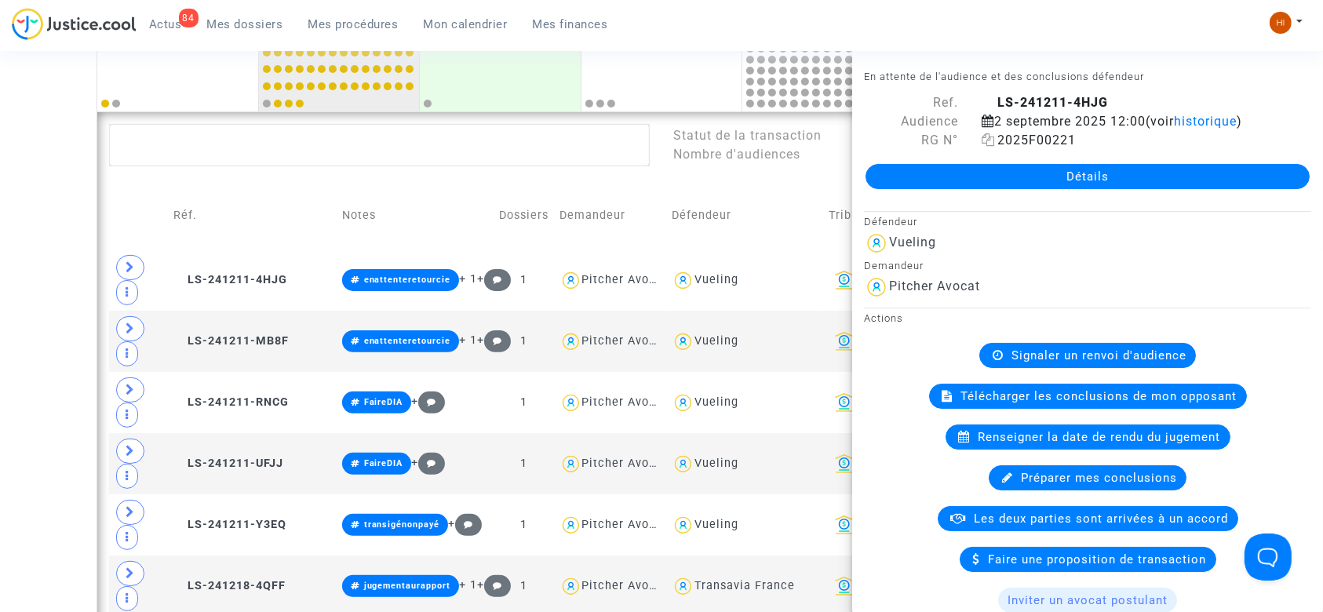
click at [982, 145] on icon at bounding box center [988, 139] width 13 height 13
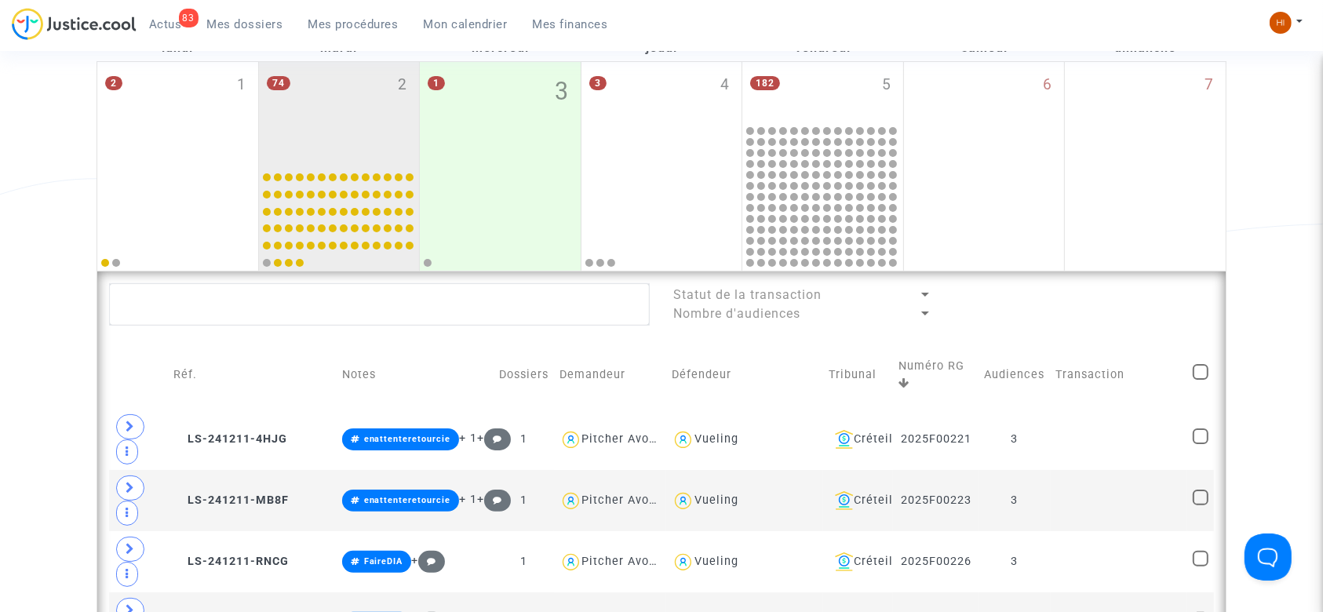
scroll to position [237, 0]
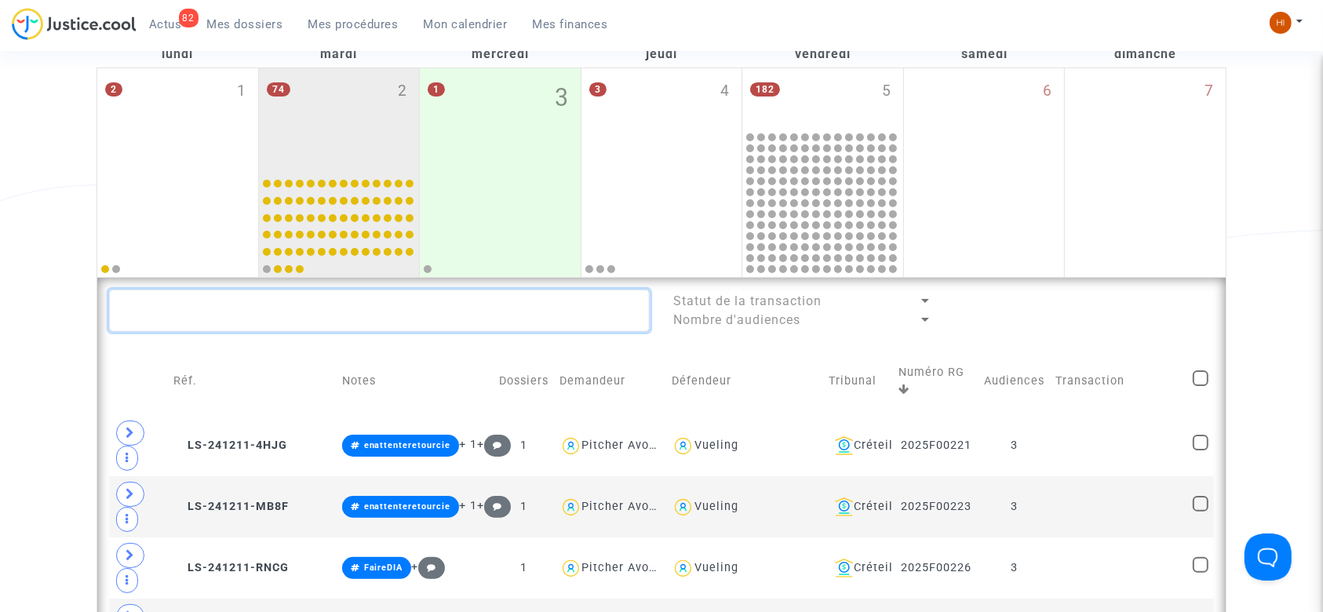
click at [258, 301] on textarea at bounding box center [379, 311] width 541 height 42
paste textarea "2025F00221"
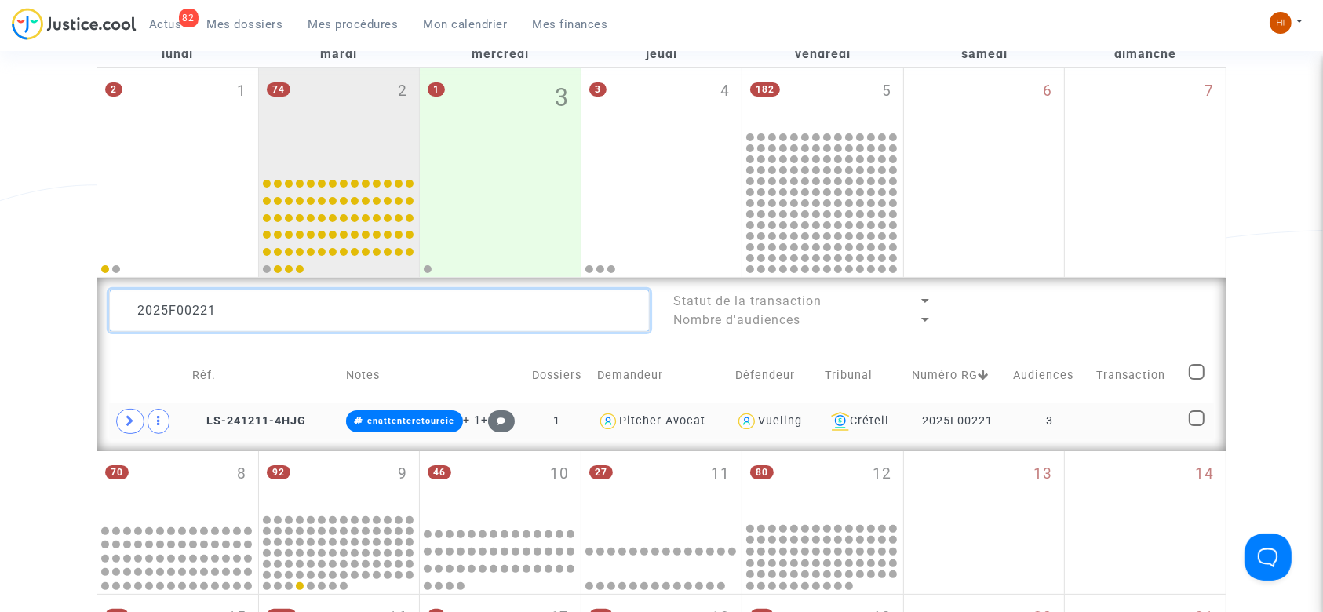
type textarea "2025F00221"
click at [1124, 410] on td at bounding box center [1137, 421] width 93 height 36
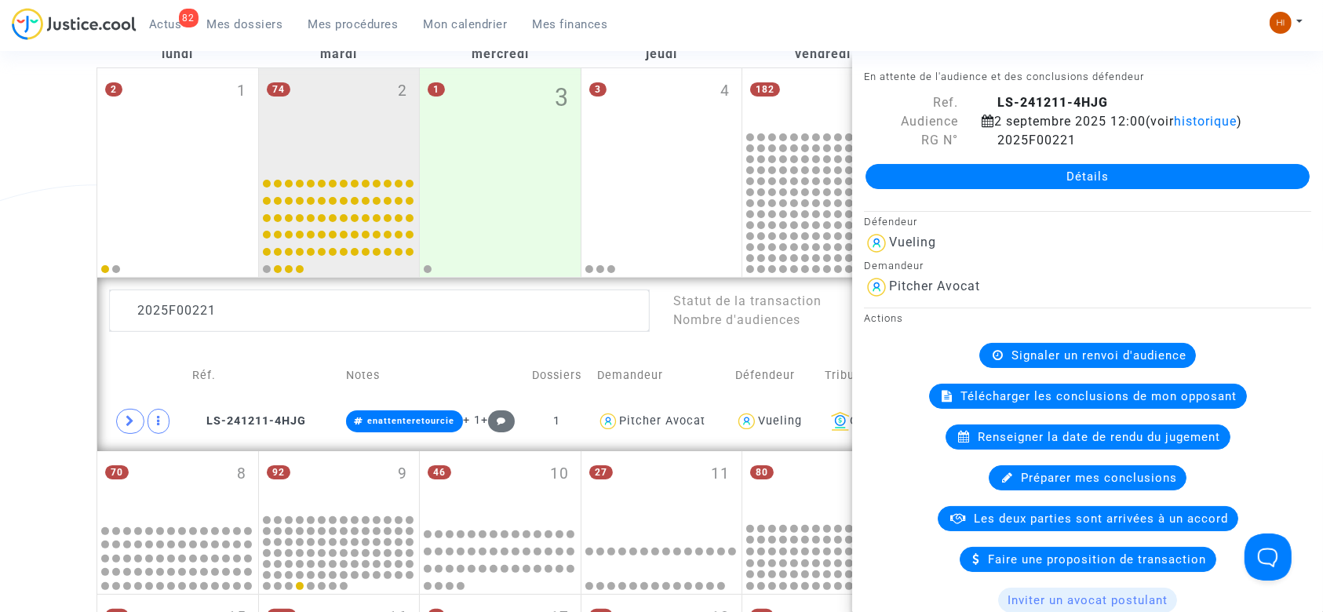
click at [1142, 351] on span "Signaler un renvoi d'audience" at bounding box center [1098, 355] width 175 height 14
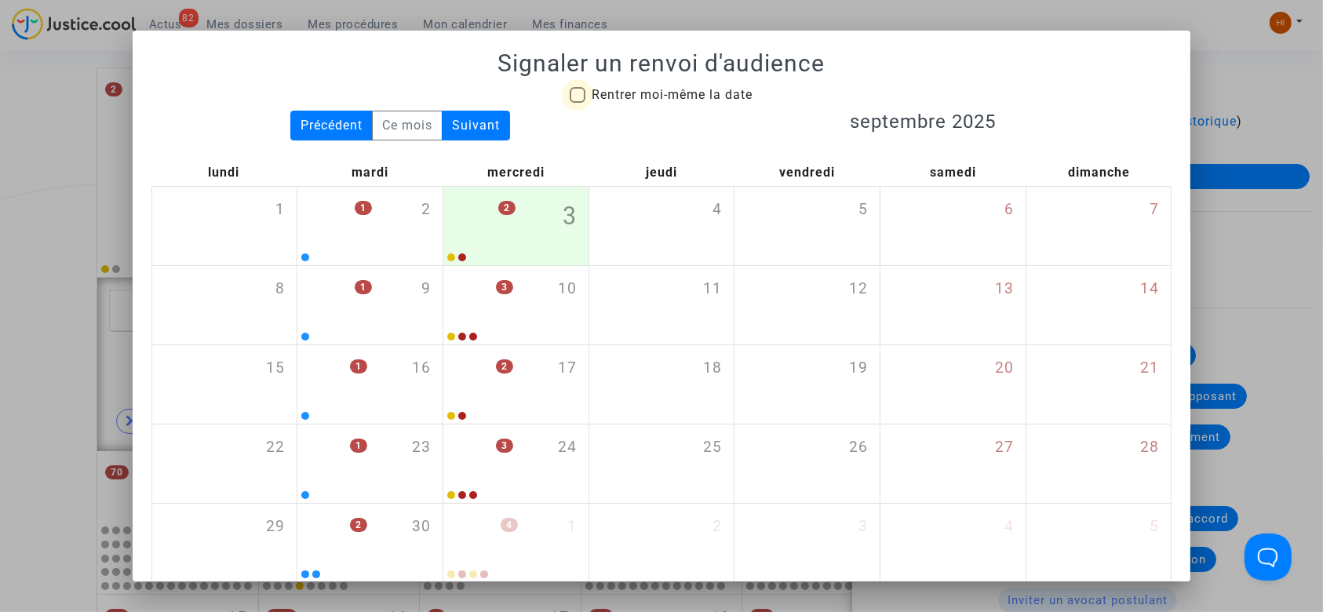
click at [687, 87] on span "Rentrer moi-même la date" at bounding box center [672, 94] width 161 height 15
click at [577, 103] on input "Rentrer moi-même la date" at bounding box center [577, 103] width 1 height 1
checkbox input "true"
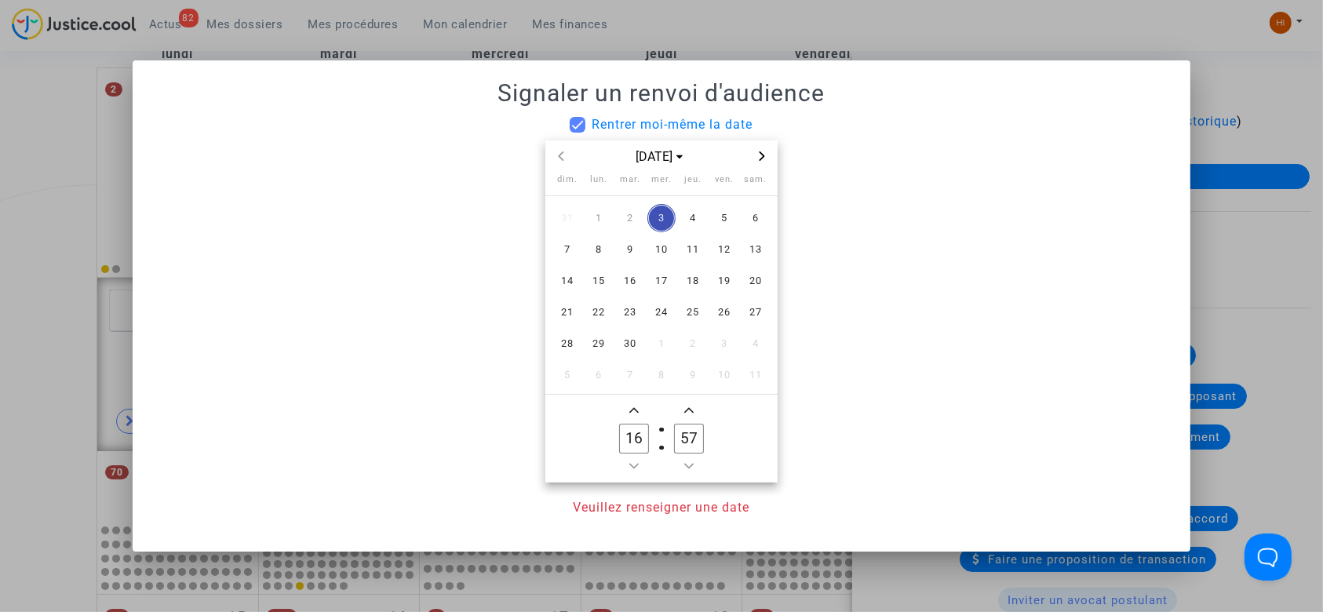
click at [761, 158] on icon "Next month" at bounding box center [762, 155] width 5 height 9
click at [564, 150] on span "Previous month" at bounding box center [561, 156] width 19 height 19
click at [631, 310] on span "18" at bounding box center [630, 312] width 28 height 28
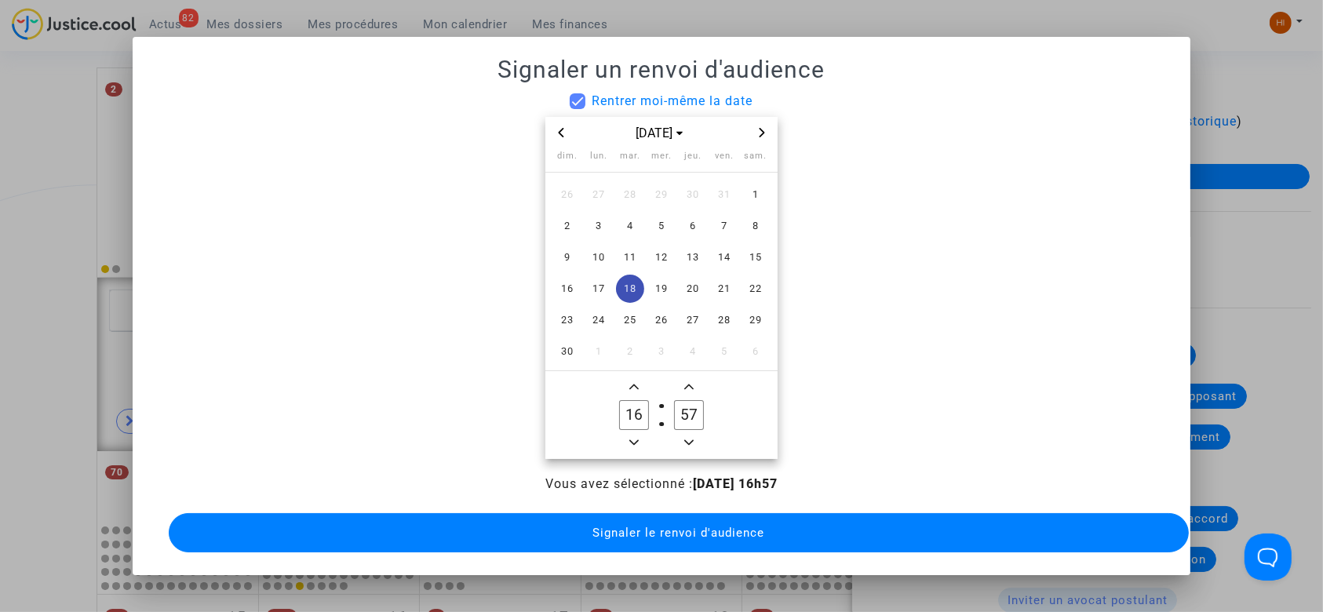
click at [629, 438] on icon "Minus a hour" at bounding box center [633, 442] width 9 height 9
type input "14"
click at [701, 410] on input "57" at bounding box center [689, 415] width 30 height 30
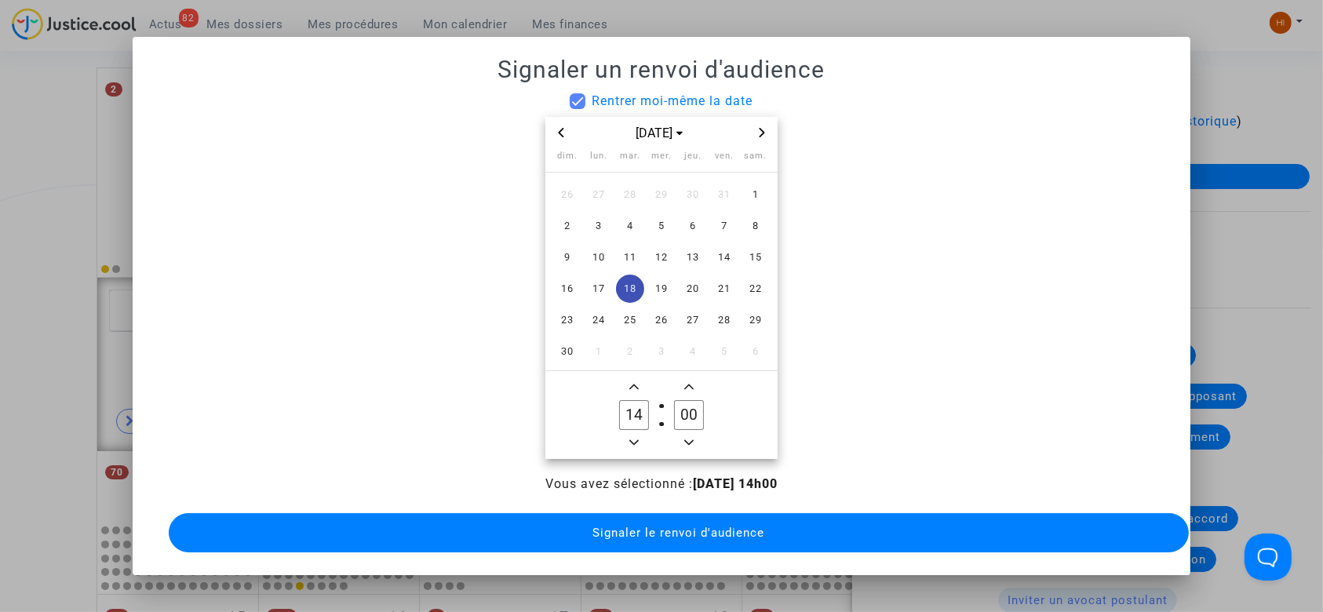
type input "00"
click at [727, 533] on span "Signaler le renvoi d'audience" at bounding box center [678, 533] width 172 height 14
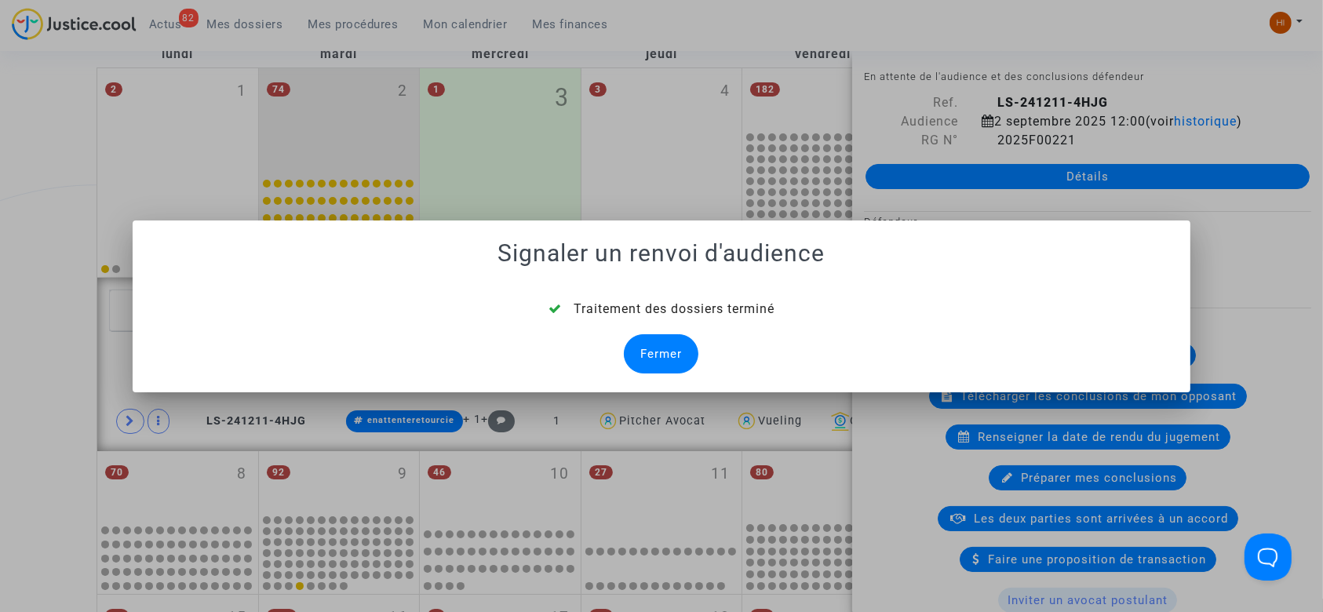
click at [685, 353] on div "Fermer" at bounding box center [661, 353] width 75 height 39
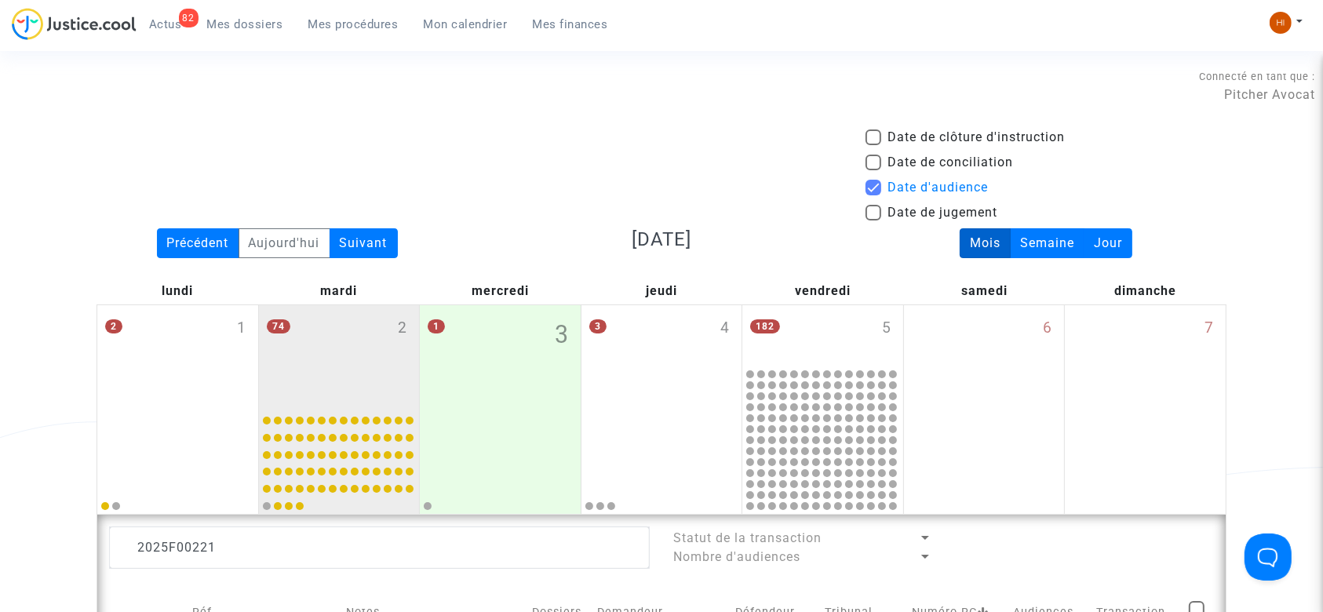
scroll to position [237, 0]
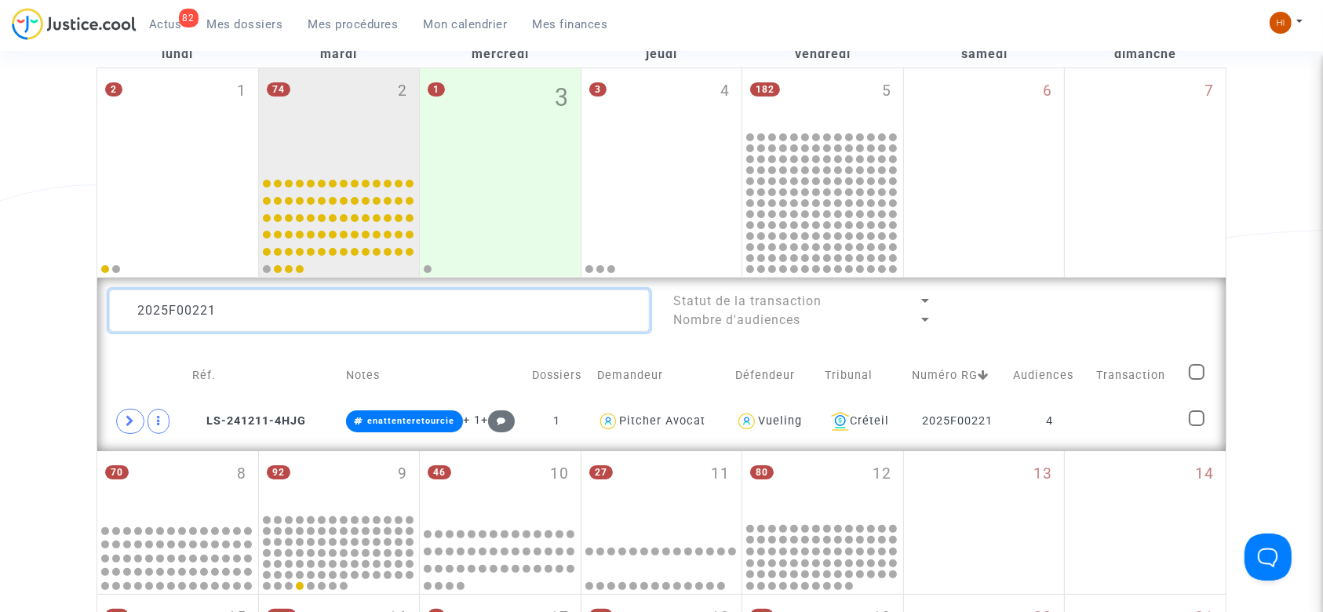
click at [578, 309] on textarea at bounding box center [379, 311] width 541 height 42
paste textarea "3"
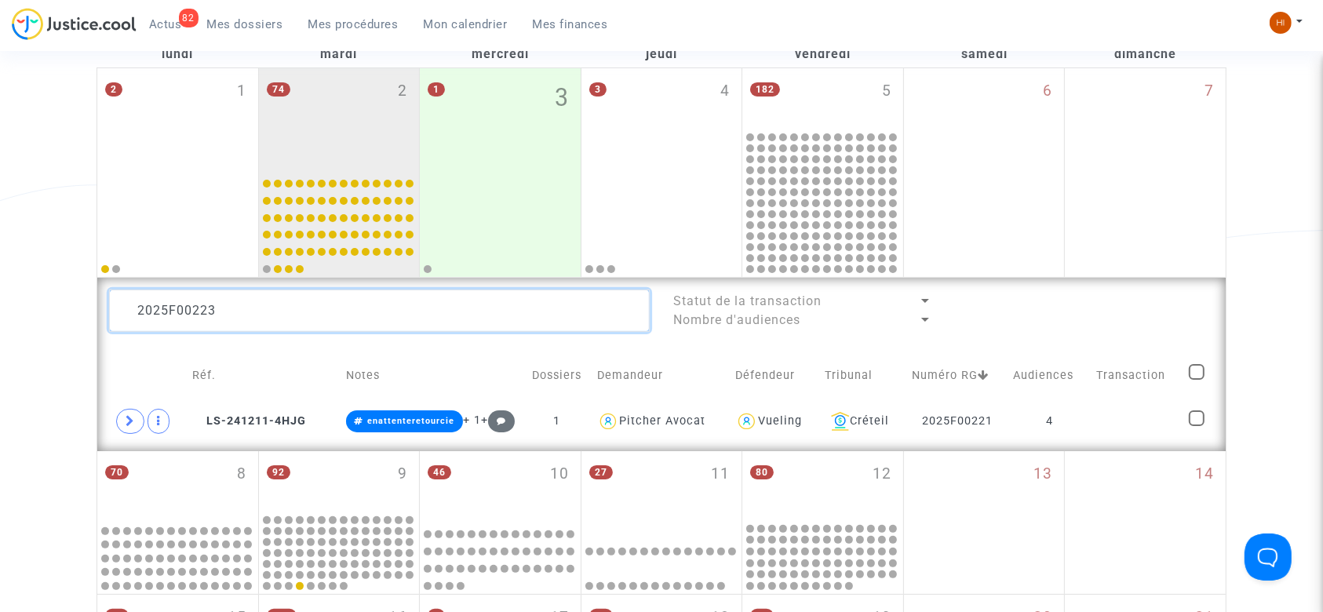
scroll to position [0, 0]
type textarea "2025F00223"
click at [1107, 429] on td at bounding box center [1137, 421] width 93 height 36
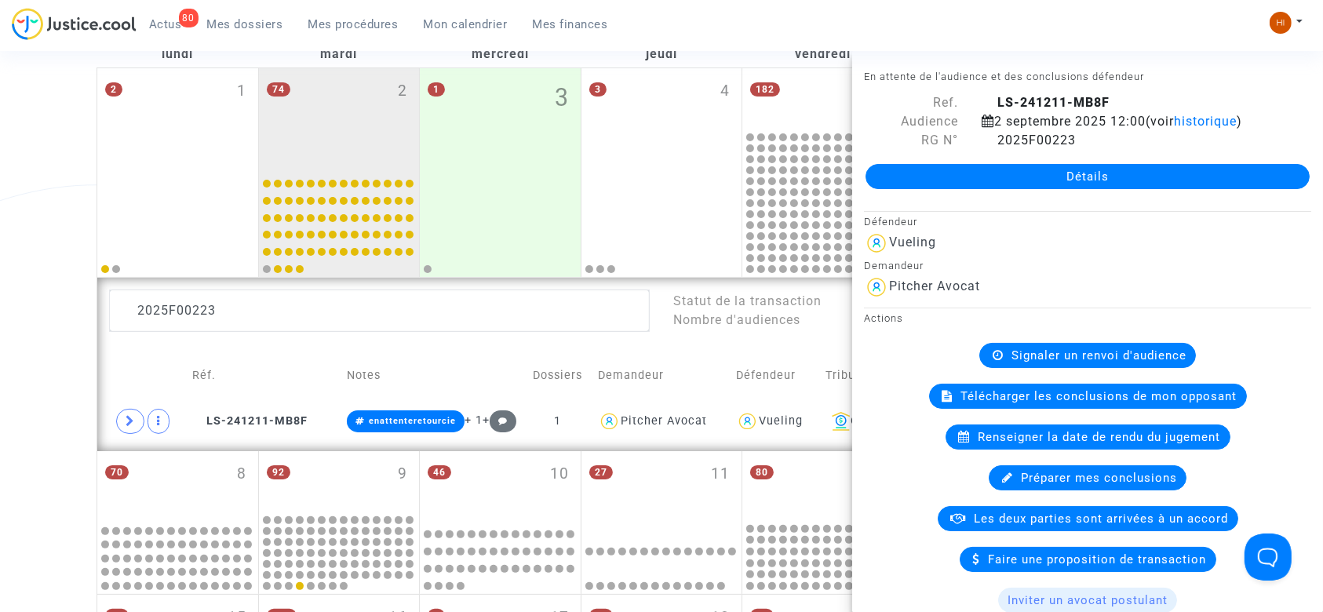
click at [1036, 359] on span "Signaler un renvoi d'audience" at bounding box center [1098, 355] width 175 height 14
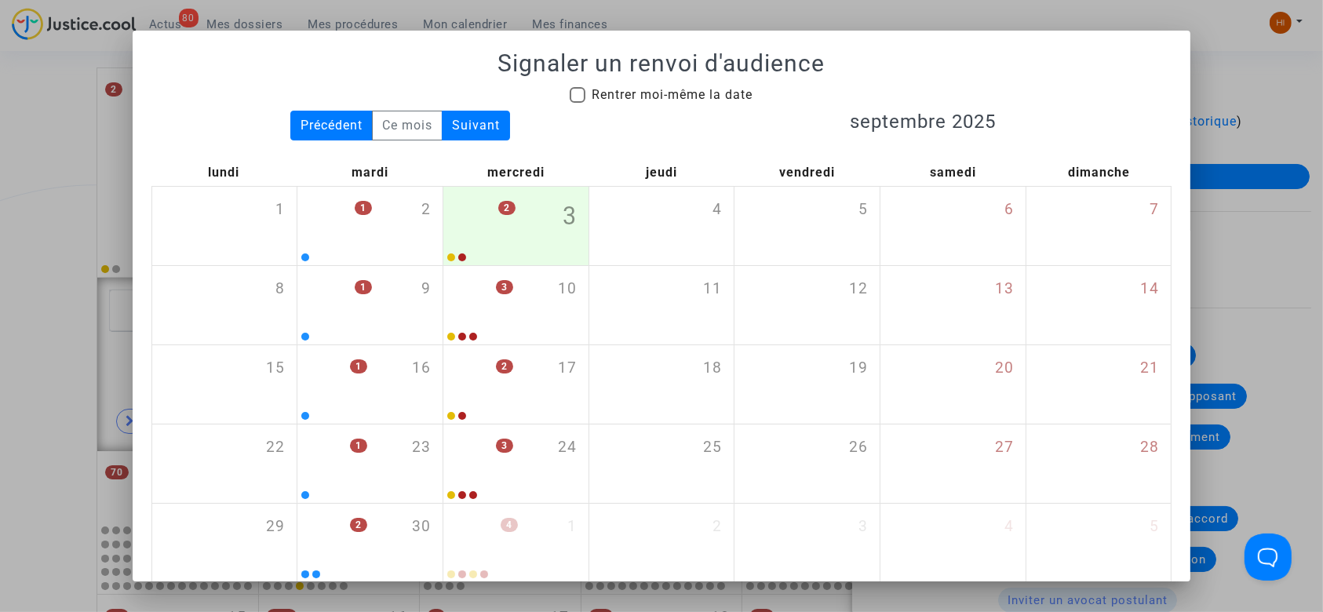
click at [680, 113] on h3 "septembre 2025" at bounding box center [922, 122] width 498 height 23
click at [680, 93] on span "Rentrer moi-même la date" at bounding box center [672, 94] width 161 height 15
click at [577, 103] on input "Rentrer moi-même la date" at bounding box center [577, 103] width 1 height 1
checkbox input "true"
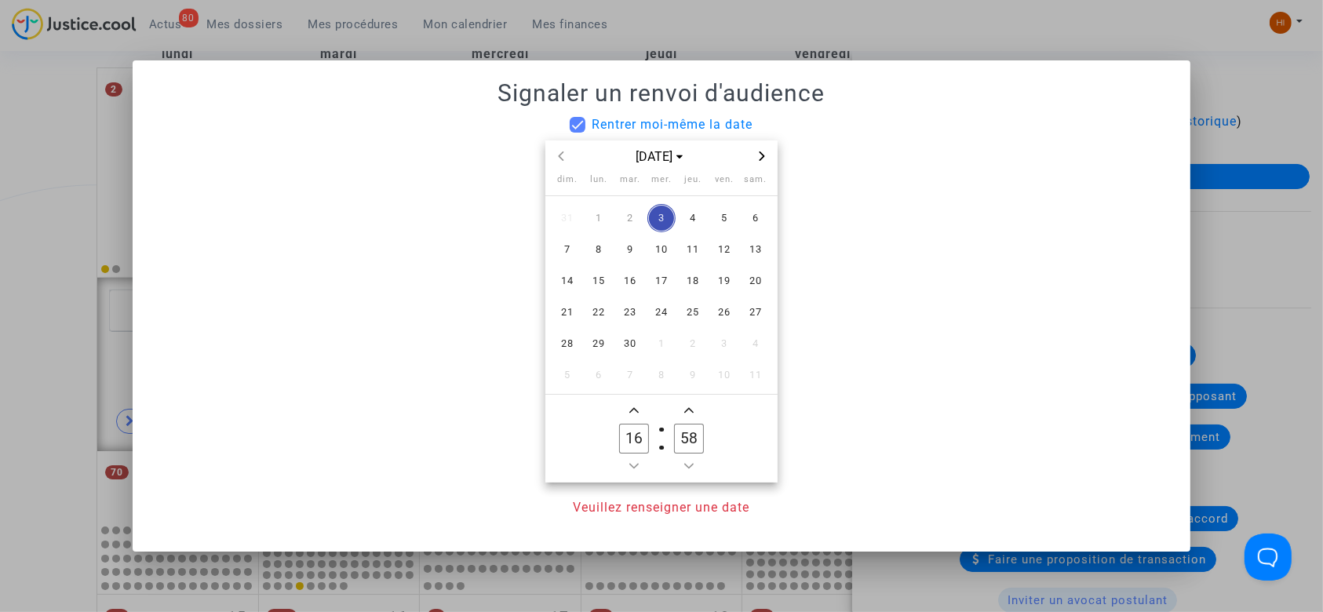
click at [758, 152] on icon "Next month" at bounding box center [761, 155] width 9 height 9
click at [636, 312] on span "18" at bounding box center [630, 312] width 28 height 28
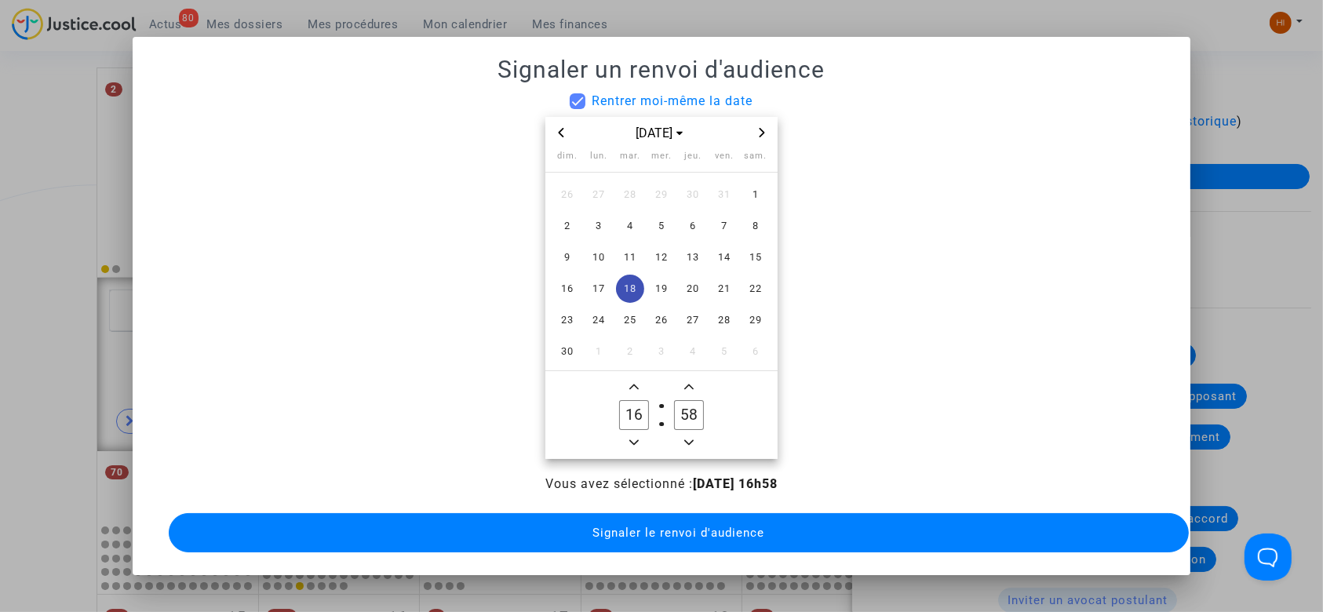
click at [635, 441] on span "Minus a hour" at bounding box center [634, 442] width 19 height 19
click at [635, 441] on button "Minus a hour" at bounding box center [634, 443] width 19 height 20
type input "14"
click at [696, 410] on input "58" at bounding box center [689, 415] width 30 height 30
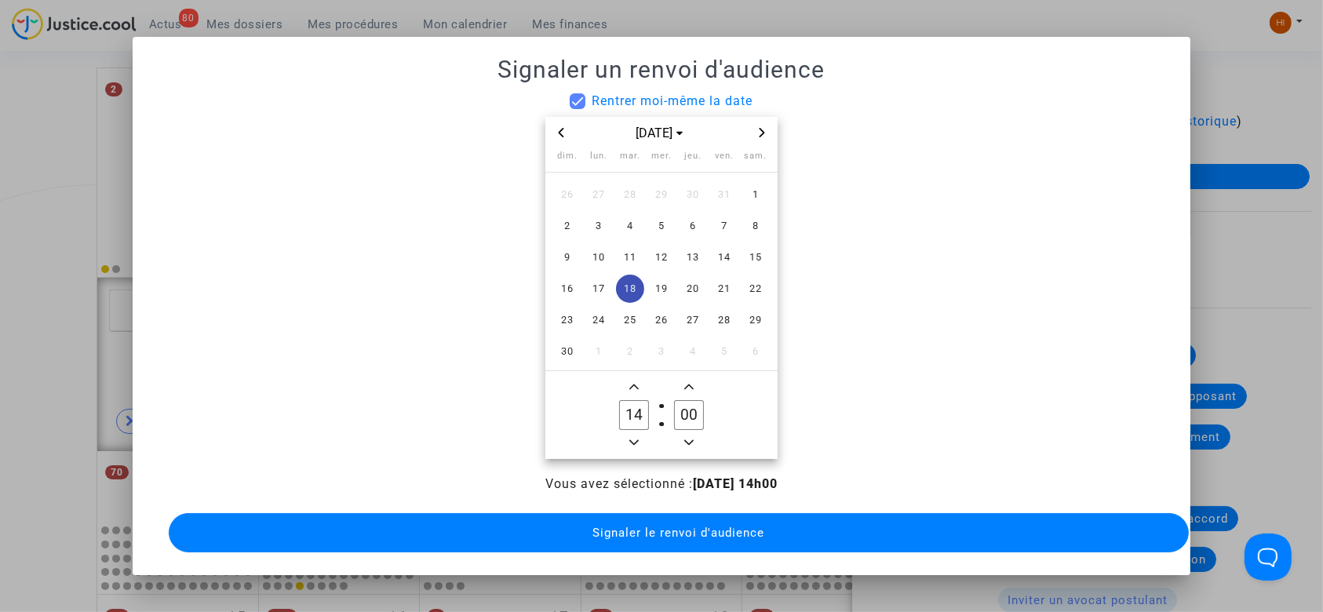
type input "00"
click at [661, 542] on button "Signaler le renvoi d'audience" at bounding box center [679, 532] width 1021 height 39
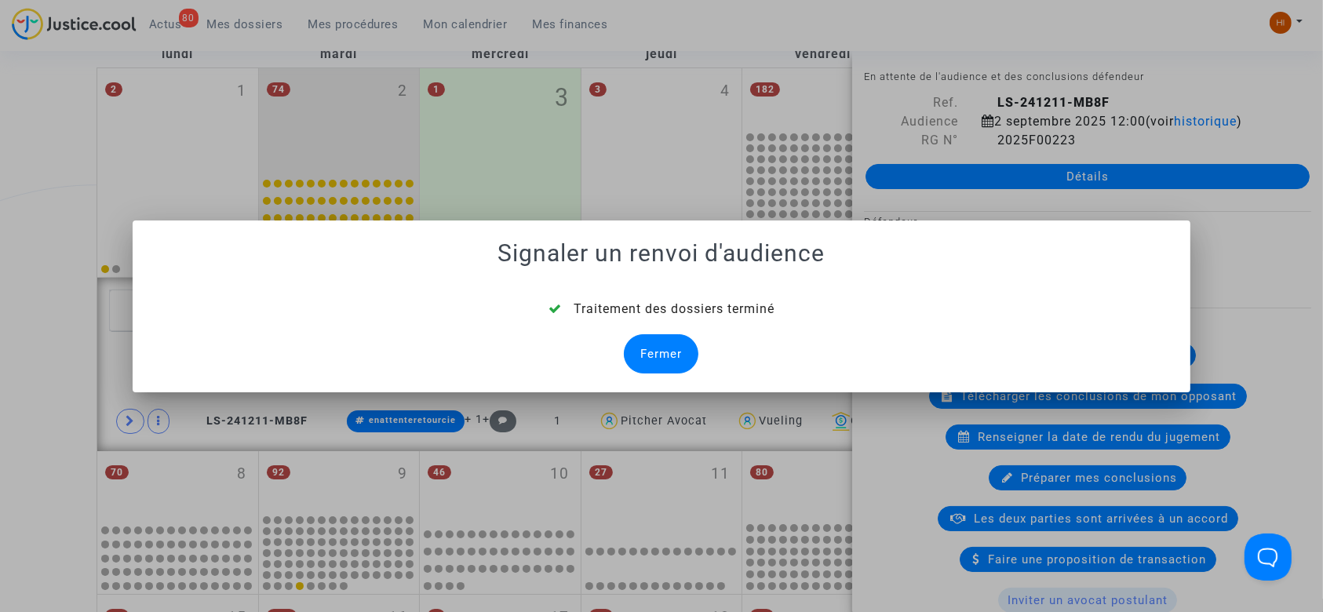
click at [651, 339] on div "Fermer" at bounding box center [661, 353] width 75 height 39
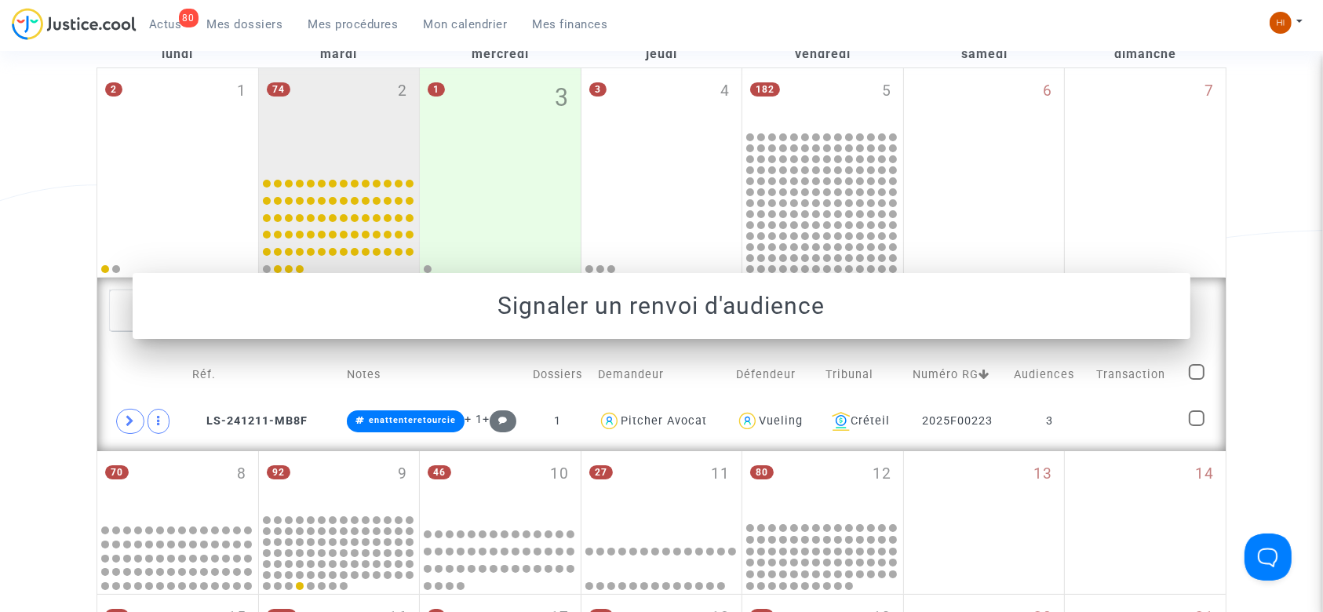
scroll to position [237, 0]
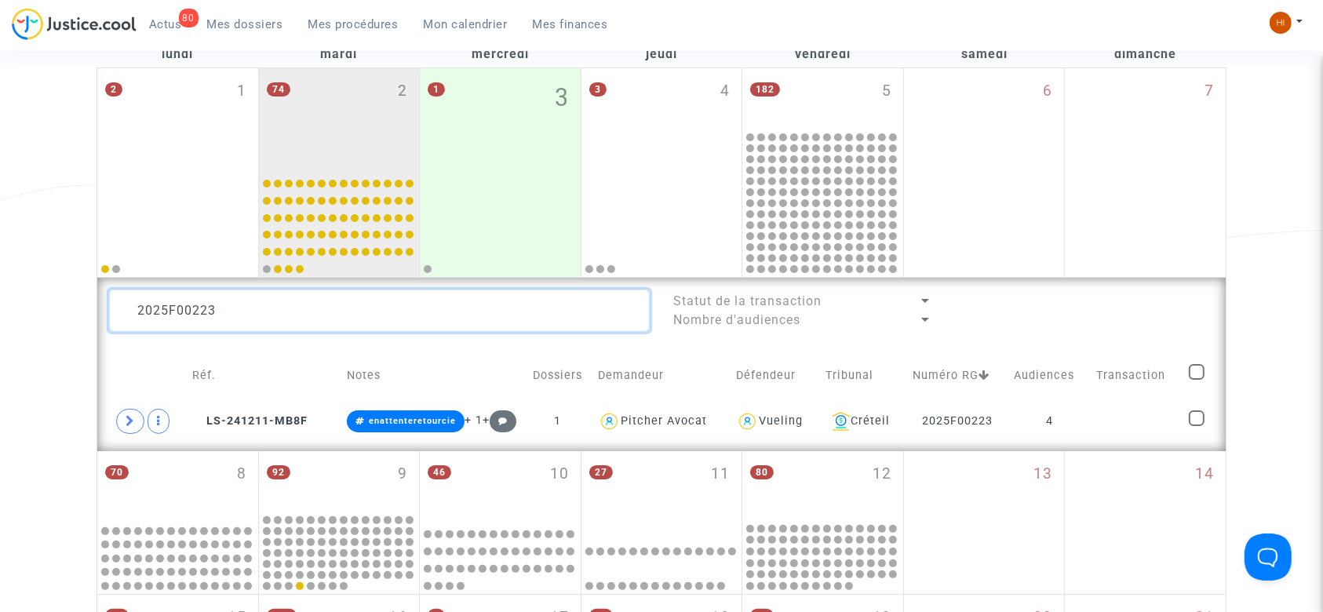
click at [575, 317] on textarea at bounding box center [379, 311] width 541 height 42
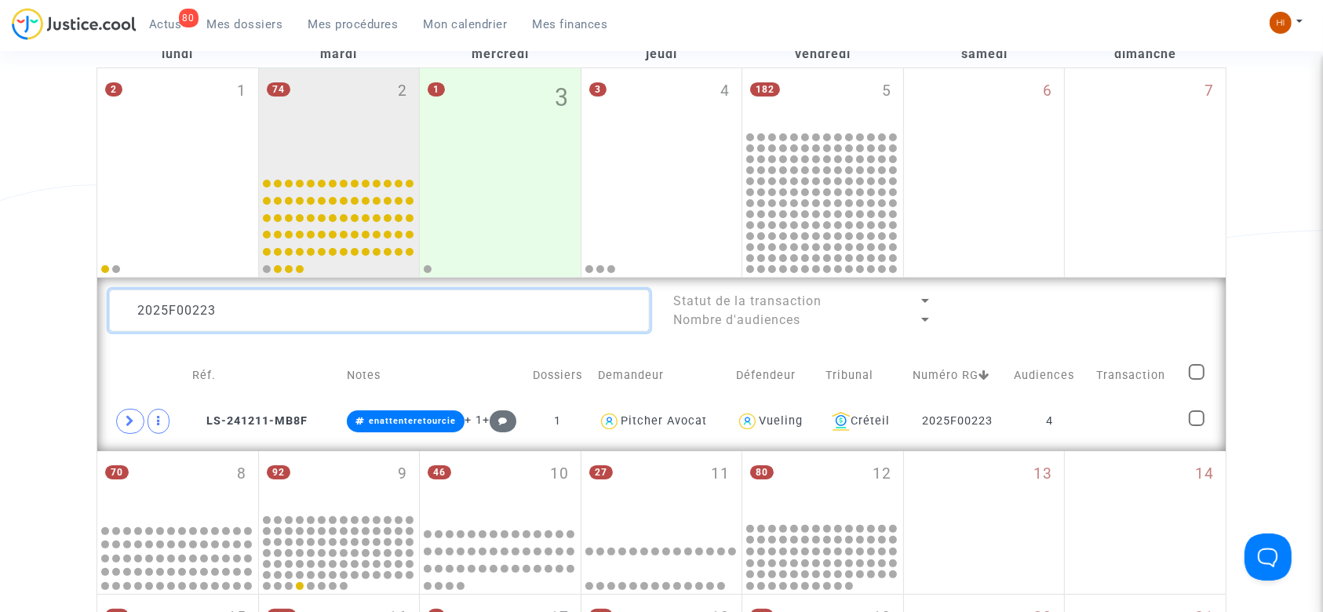
paste textarea "4"
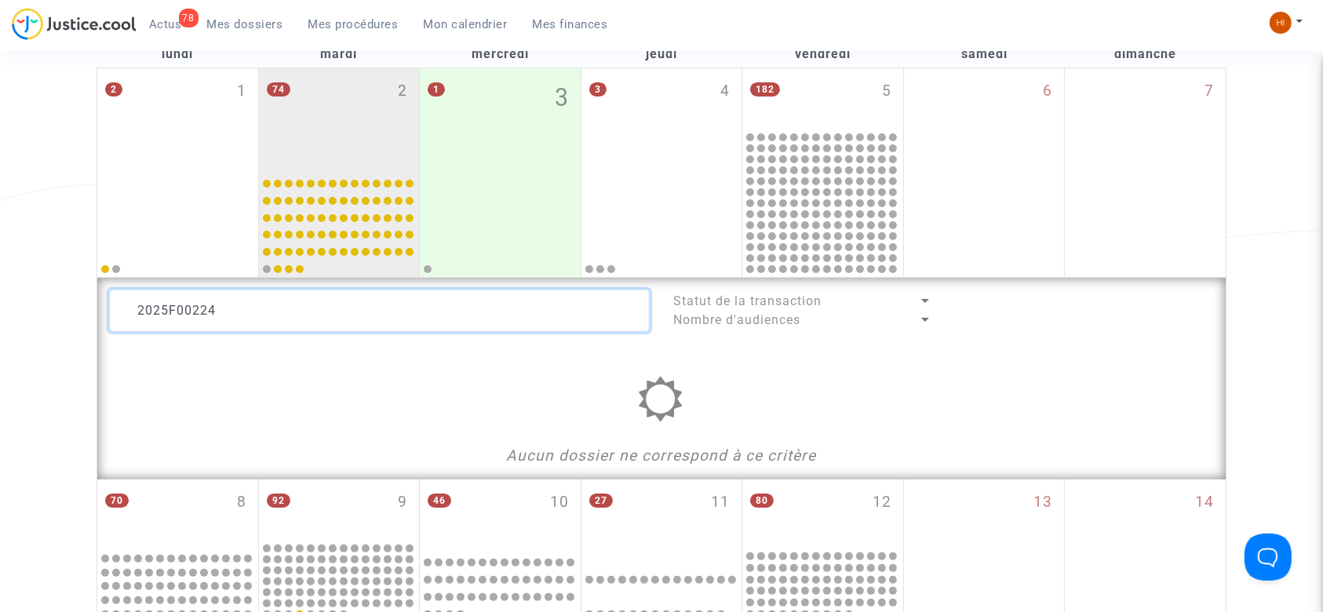
click at [285, 311] on textarea at bounding box center [379, 311] width 541 height 42
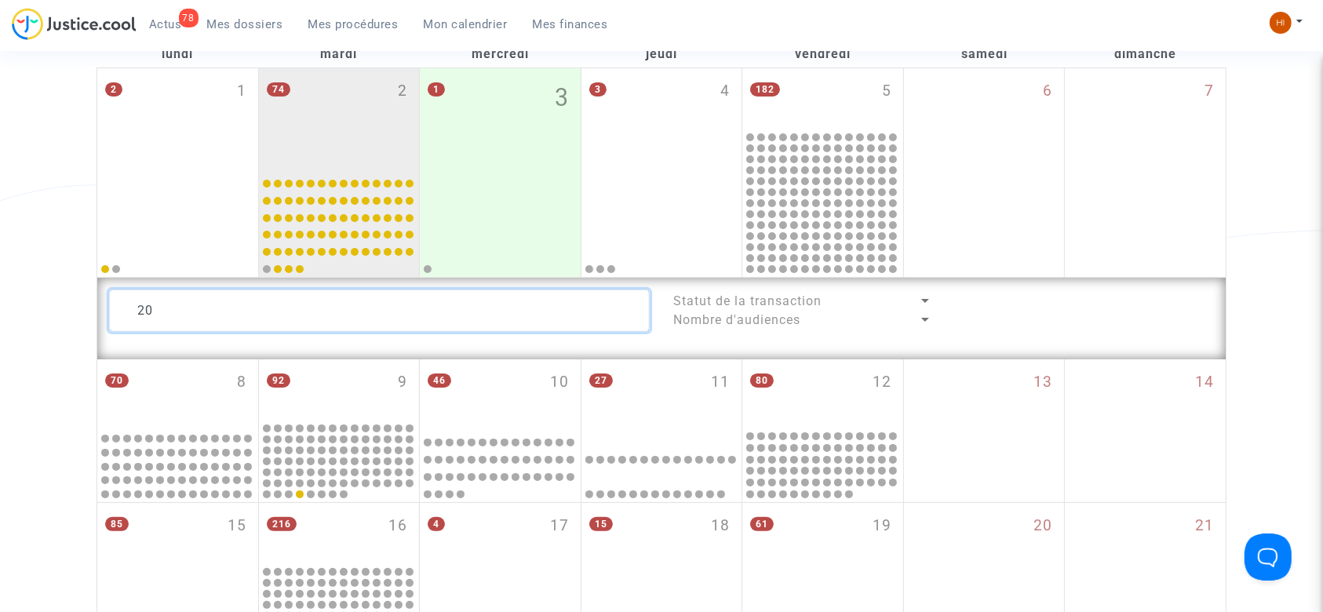
type textarea "2"
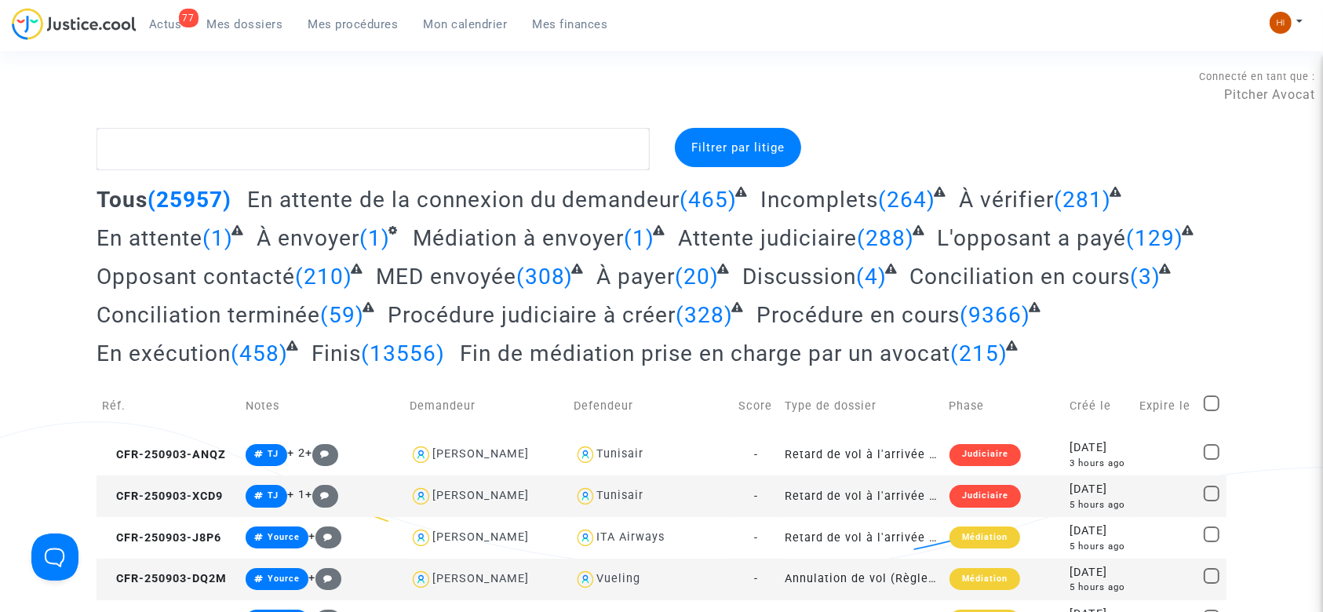
click at [365, 24] on span "Mes procédures" at bounding box center [353, 24] width 90 height 14
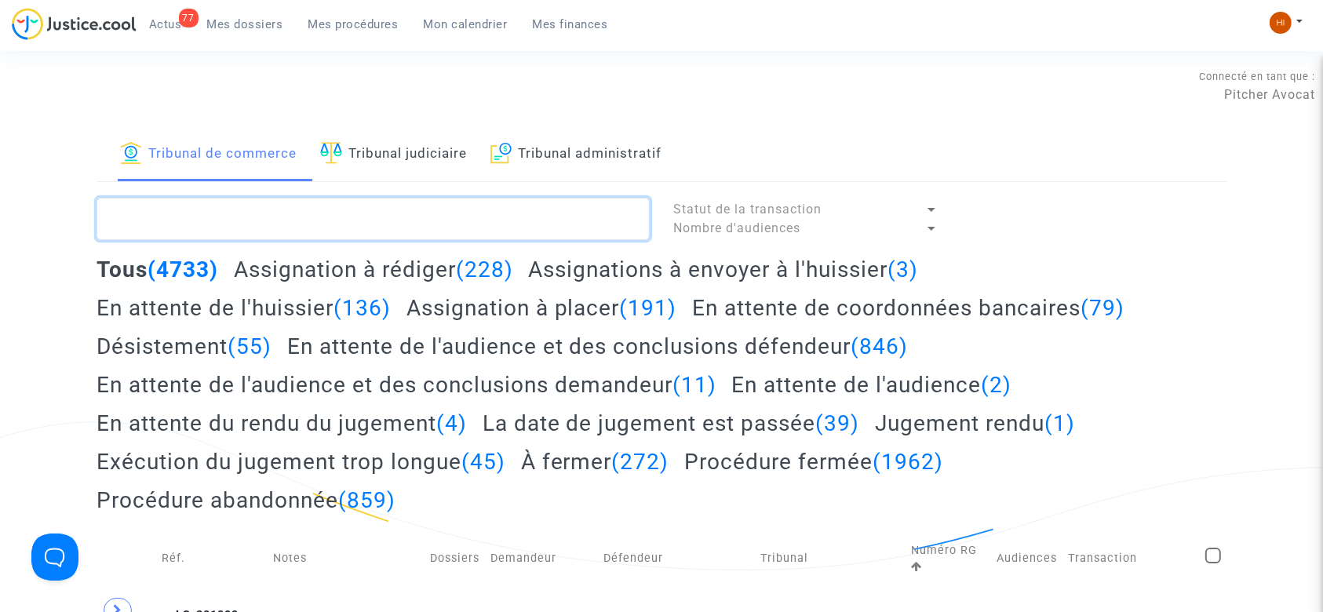
click at [220, 237] on textarea at bounding box center [373, 219] width 553 height 42
paste textarea "2025F00224"
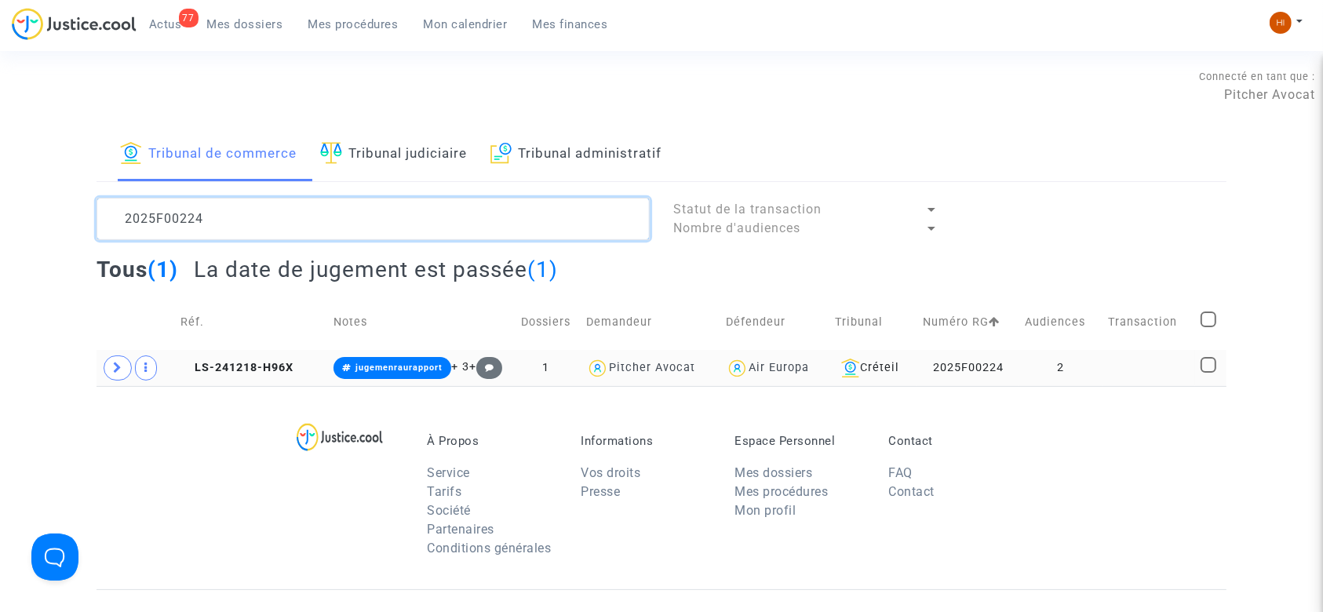
type textarea "2025F00224"
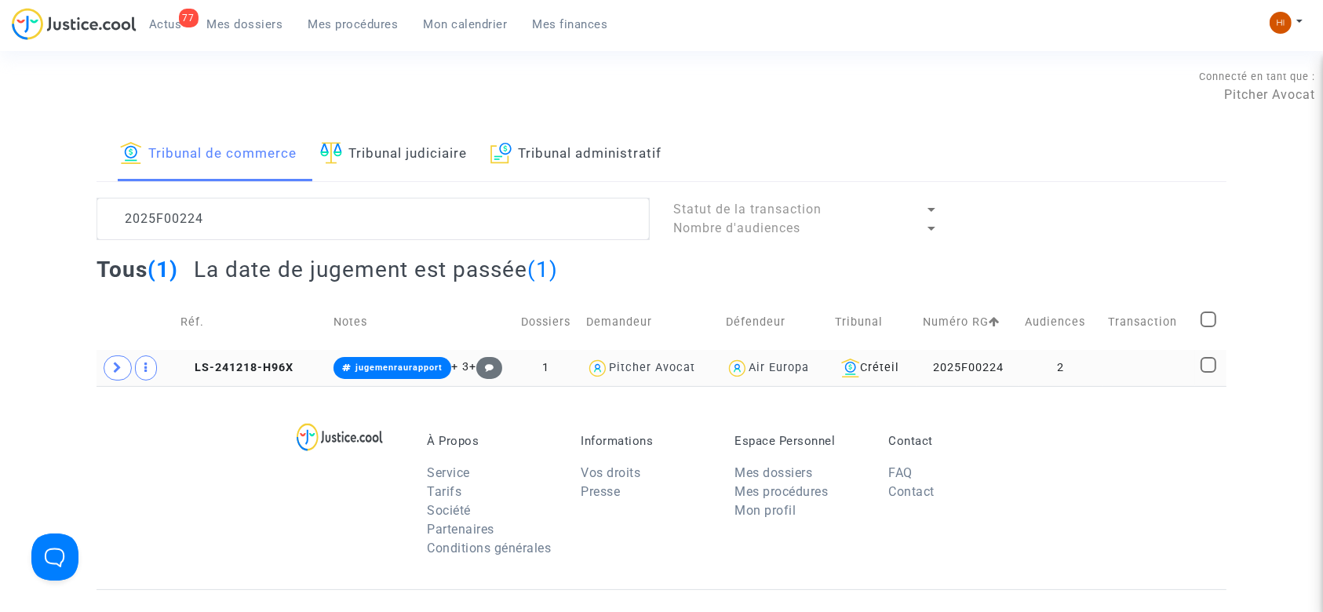
click at [1070, 367] on td "2" at bounding box center [1060, 368] width 83 height 36
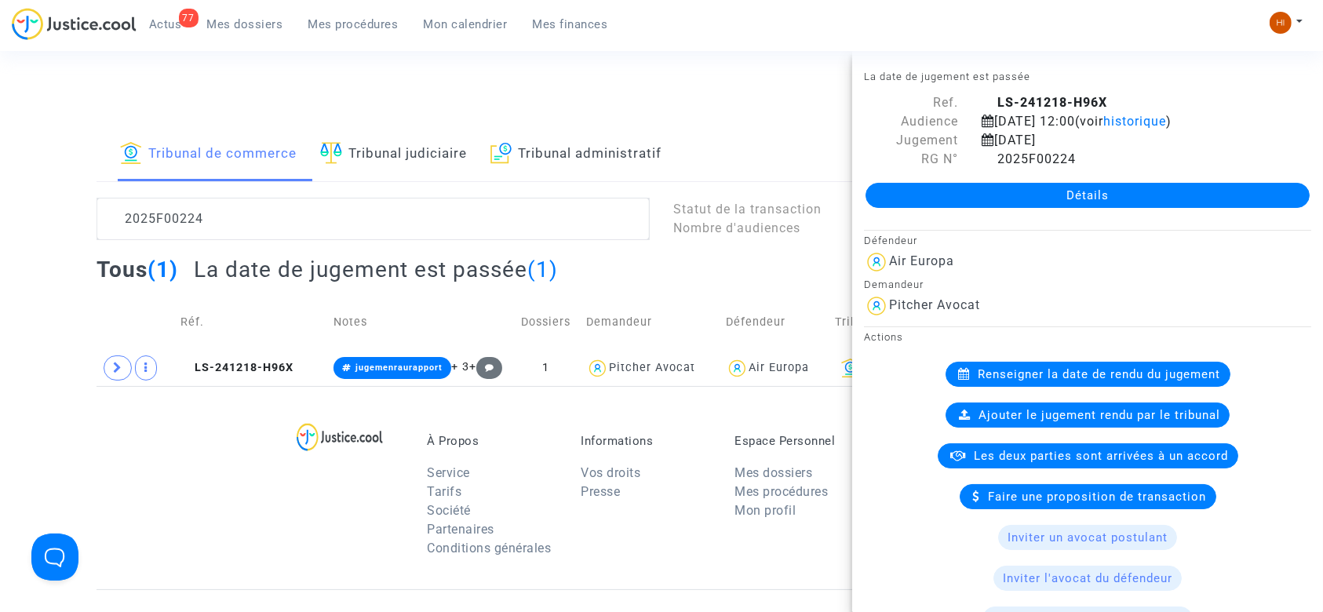
click at [260, 451] on div "À Propos Service Tarifs Société Partenaires Conditions générales Informations V…" at bounding box center [662, 487] width 1130 height 203
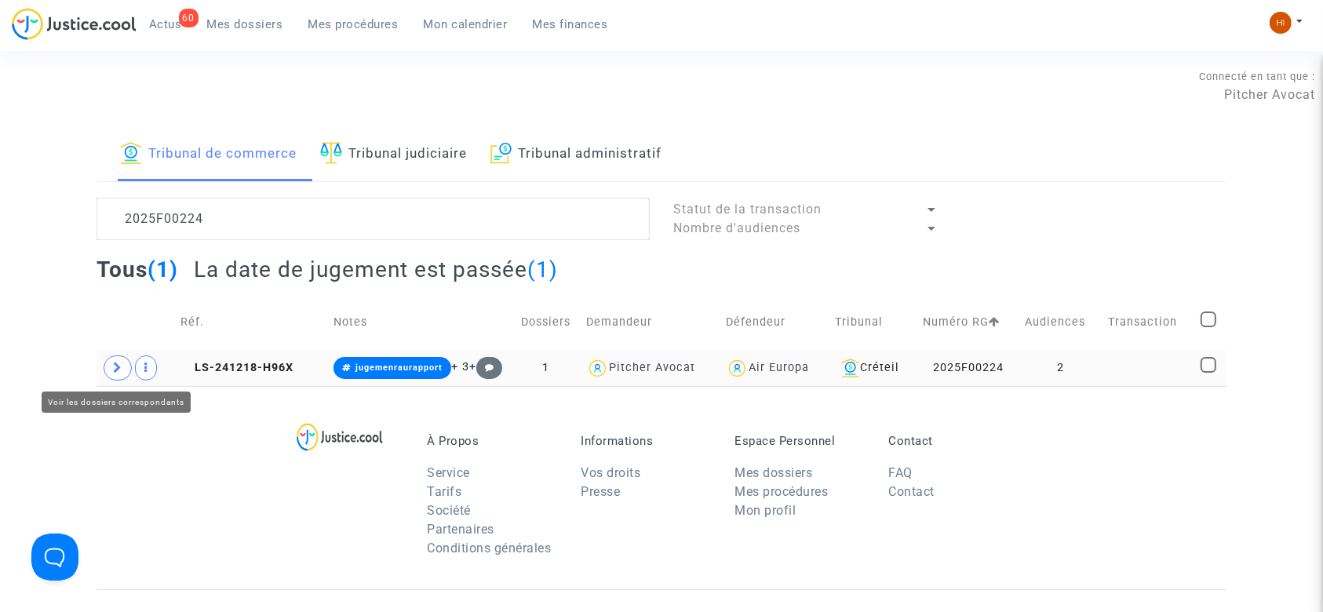
click at [121, 364] on icon at bounding box center [117, 368] width 9 height 12
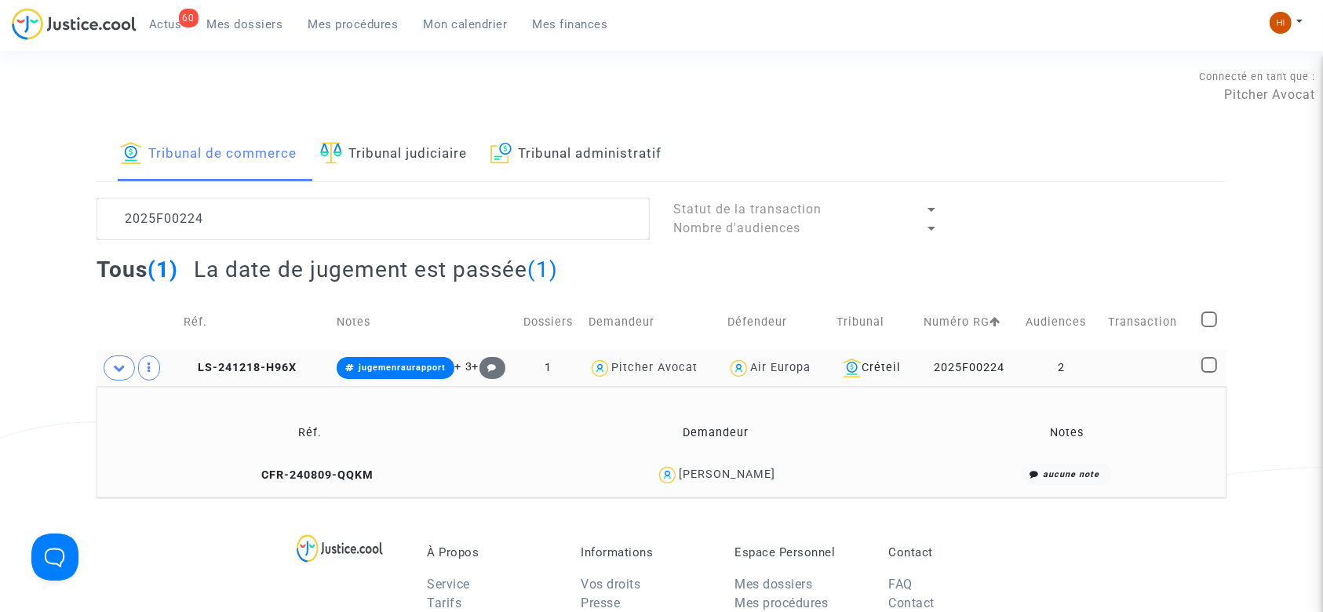
click at [241, 359] on td "LS-241218-H96X" at bounding box center [254, 368] width 153 height 36
